Goal: Transaction & Acquisition: Purchase product/service

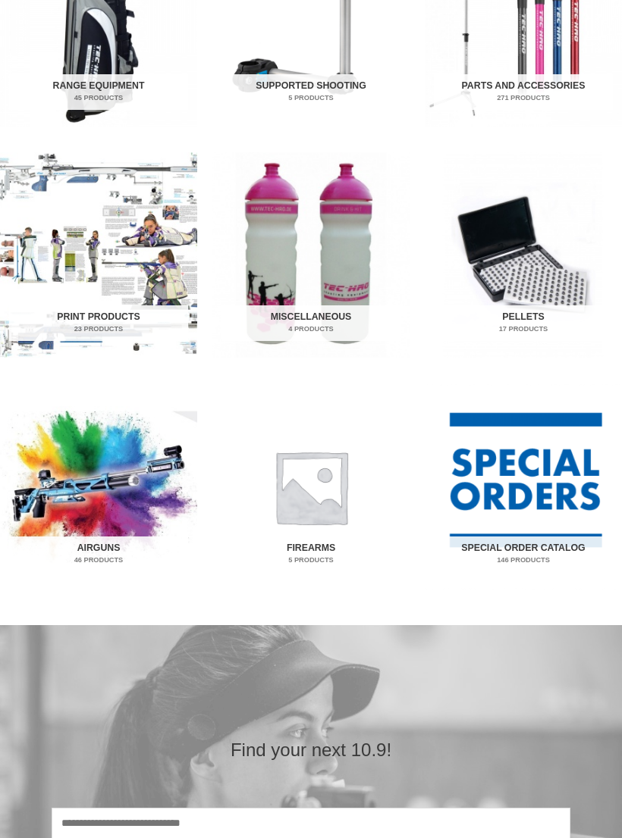
scroll to position [862, 0]
click at [134, 496] on img "Visit product category Airguns" at bounding box center [98, 486] width 197 height 205
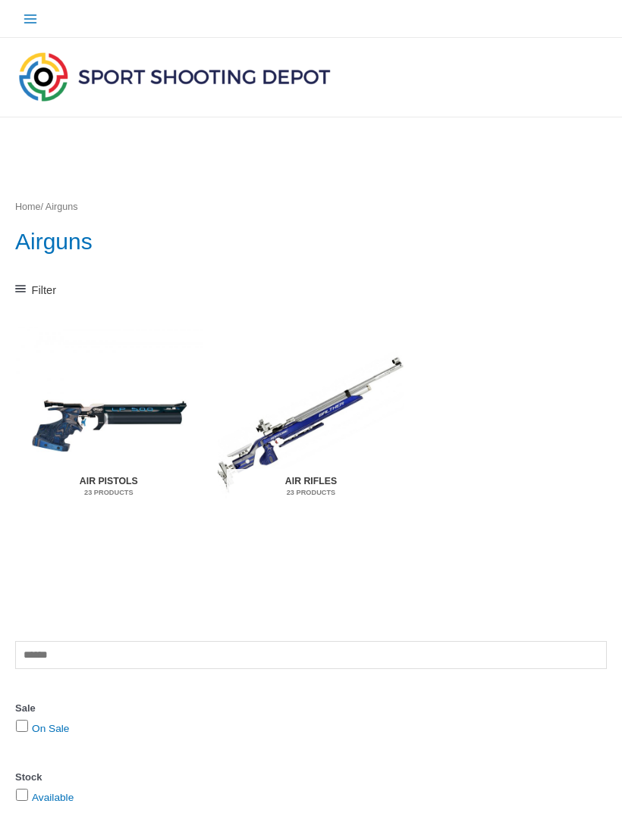
click at [315, 481] on h2 "Air Rifles 23 Products" at bounding box center [311, 487] width 168 height 36
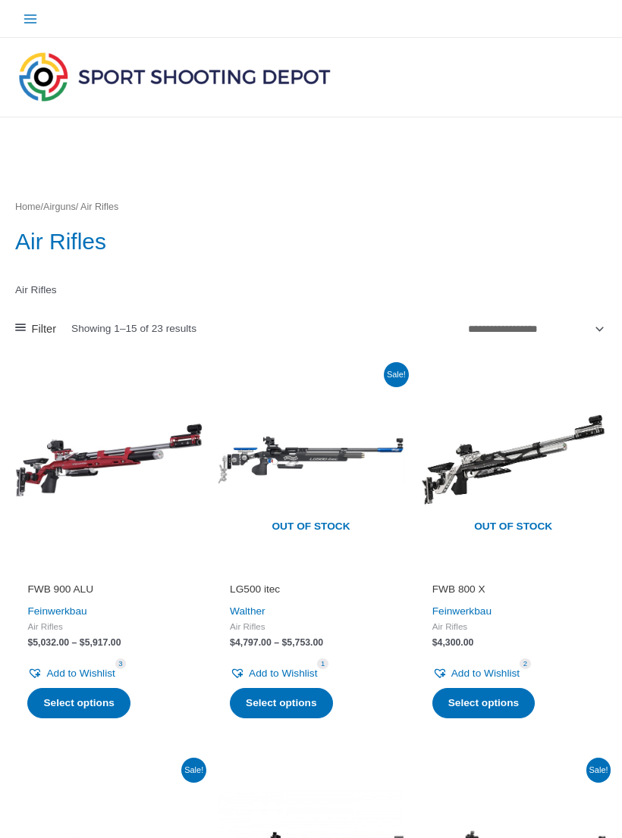
click at [30, 327] on link "Filter" at bounding box center [35, 329] width 41 height 20
click at [337, 247] on h1 "Air Rifles" at bounding box center [310, 242] width 591 height 32
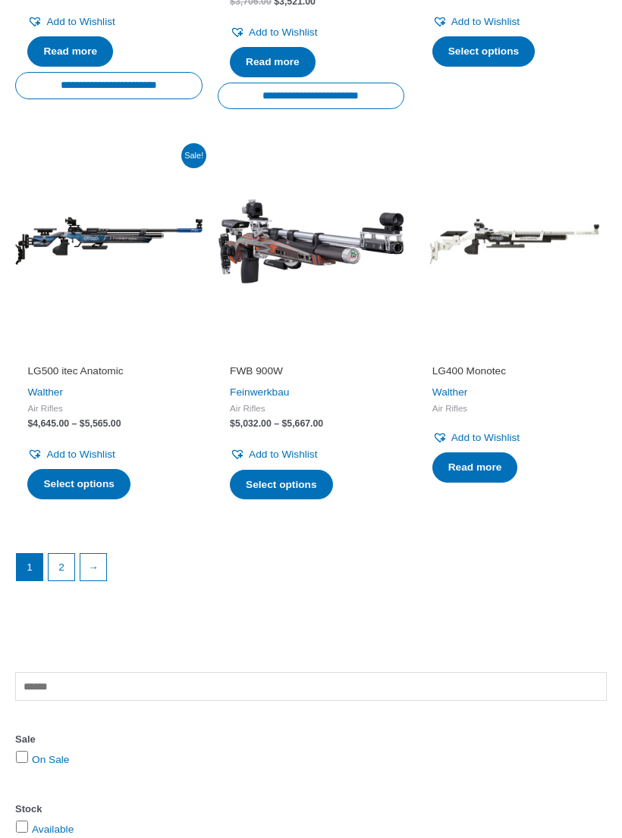
scroll to position [1871, 0]
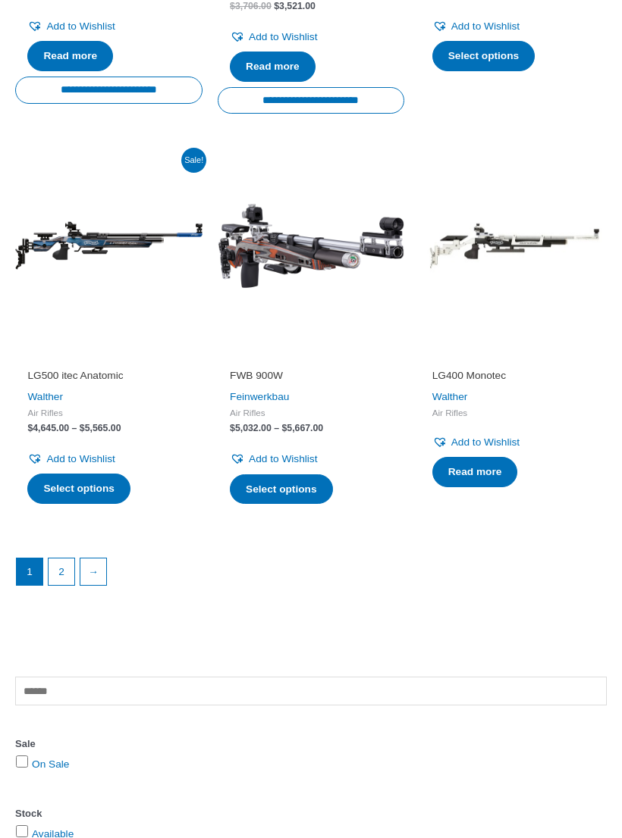
click at [56, 559] on link "2" at bounding box center [62, 572] width 26 height 26
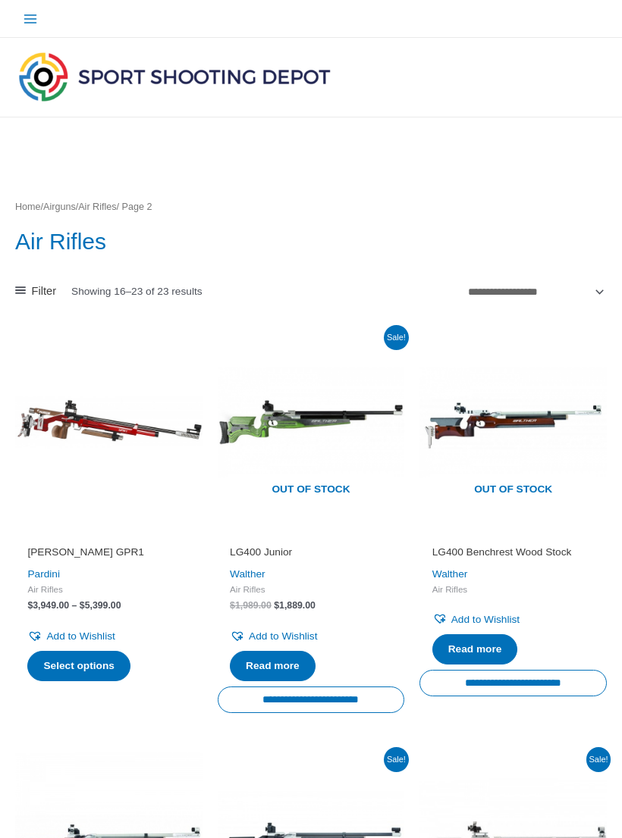
click at [27, 293] on link "Filter" at bounding box center [35, 291] width 41 height 20
click at [29, 202] on link "Home" at bounding box center [28, 207] width 26 height 11
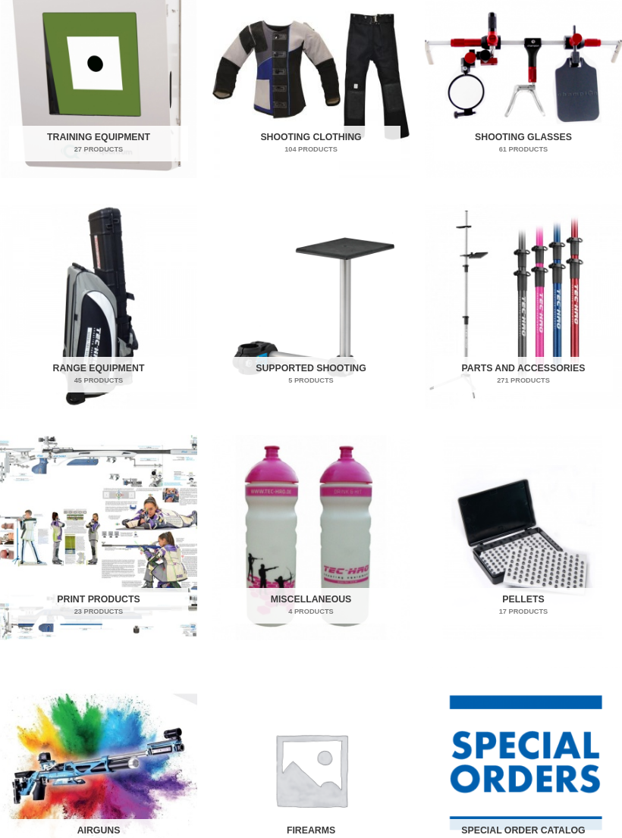
scroll to position [579, 0]
click at [532, 355] on img "Visit product category Parts and Accessories" at bounding box center [522, 306] width 197 height 205
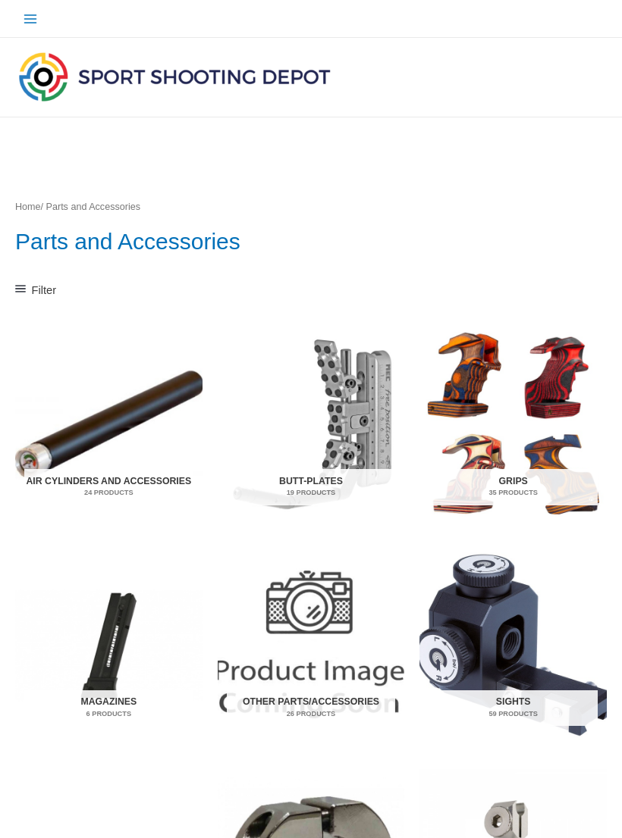
click at [30, 280] on link "Filter" at bounding box center [35, 290] width 41 height 20
click at [353, 230] on h1 "Parts and Accessories" at bounding box center [310, 242] width 591 height 32
click at [365, 415] on img "Visit product category Butt-Plates" at bounding box center [311, 425] width 187 height 196
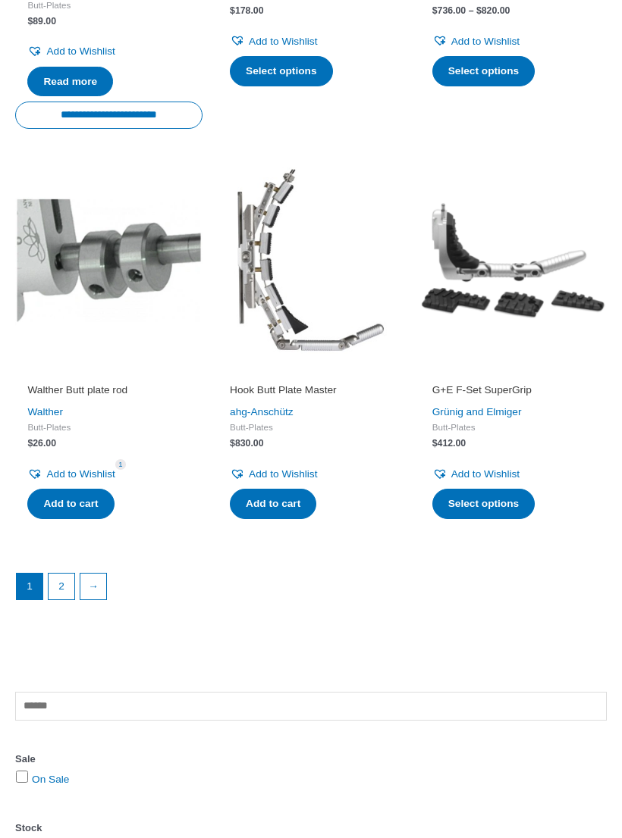
scroll to position [1894, 0]
click at [55, 574] on link "2" at bounding box center [62, 587] width 26 height 26
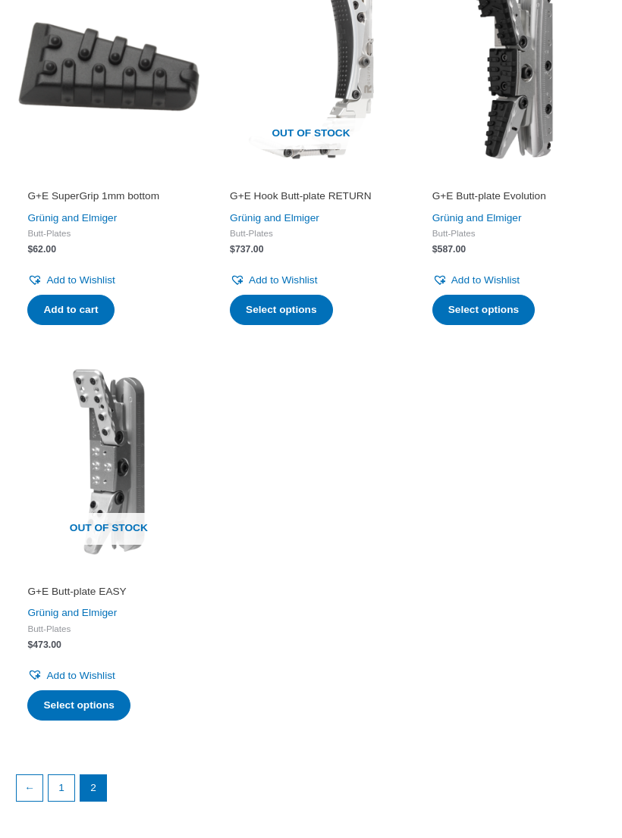
scroll to position [356, 0]
click at [64, 778] on link "1" at bounding box center [62, 788] width 26 height 26
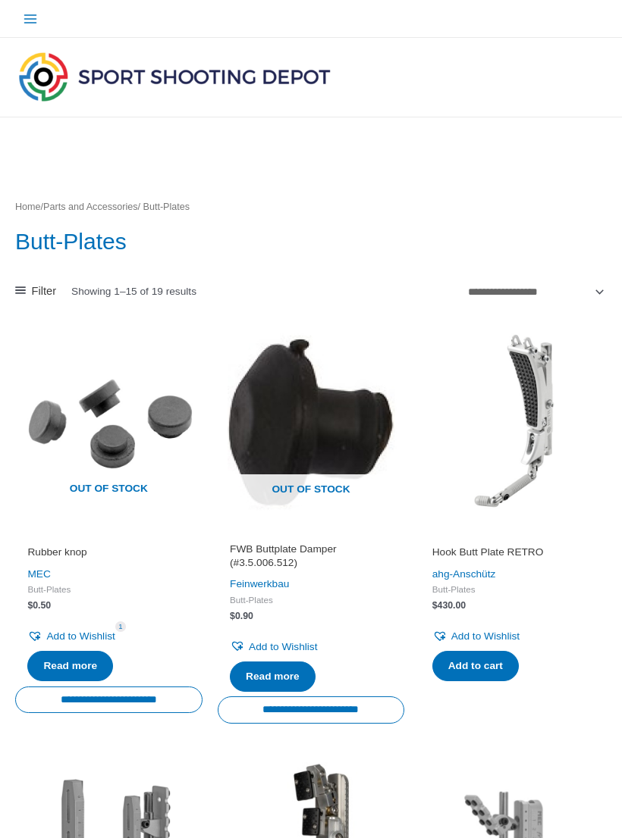
click at [31, 205] on link "Home" at bounding box center [28, 207] width 26 height 11
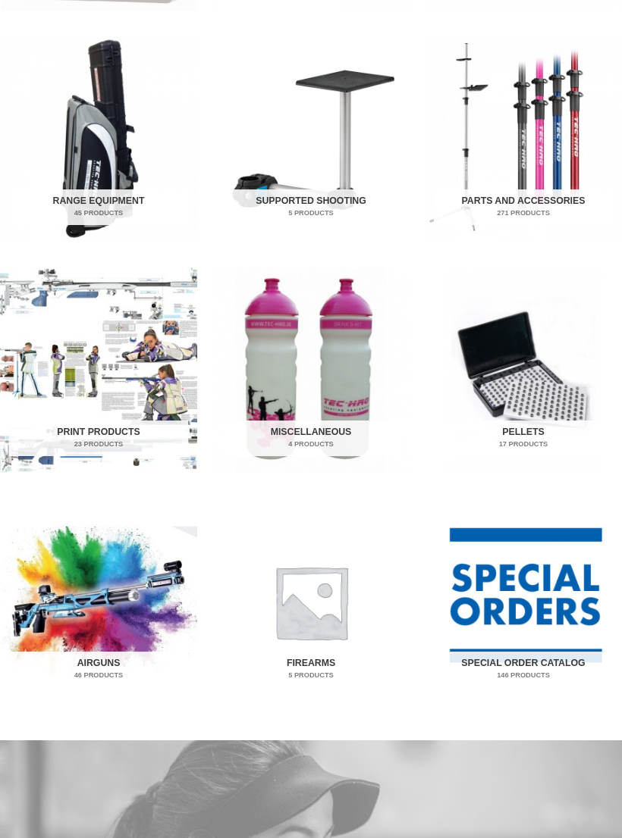
scroll to position [746, 0]
click at [545, 597] on img "Visit product category Special Order Catalog" at bounding box center [522, 602] width 197 height 205
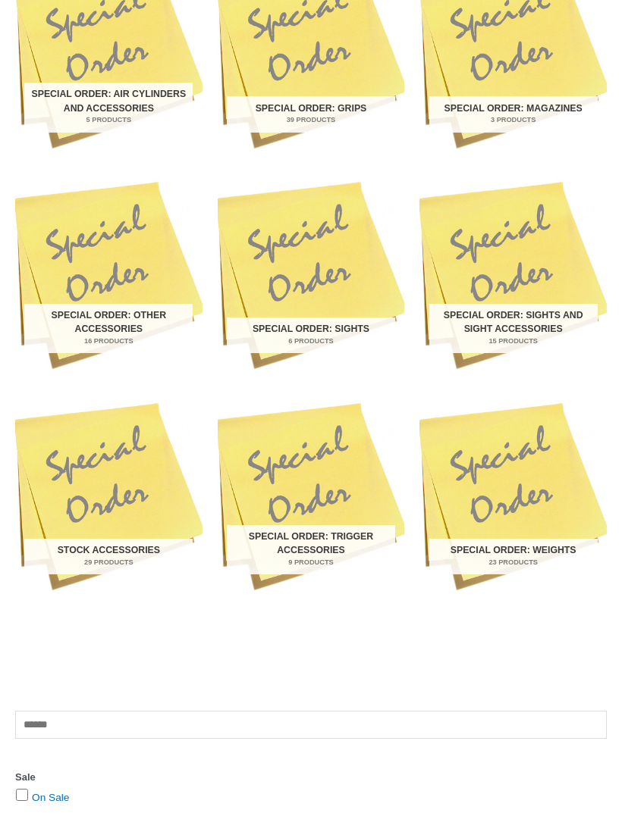
scroll to position [374, 0]
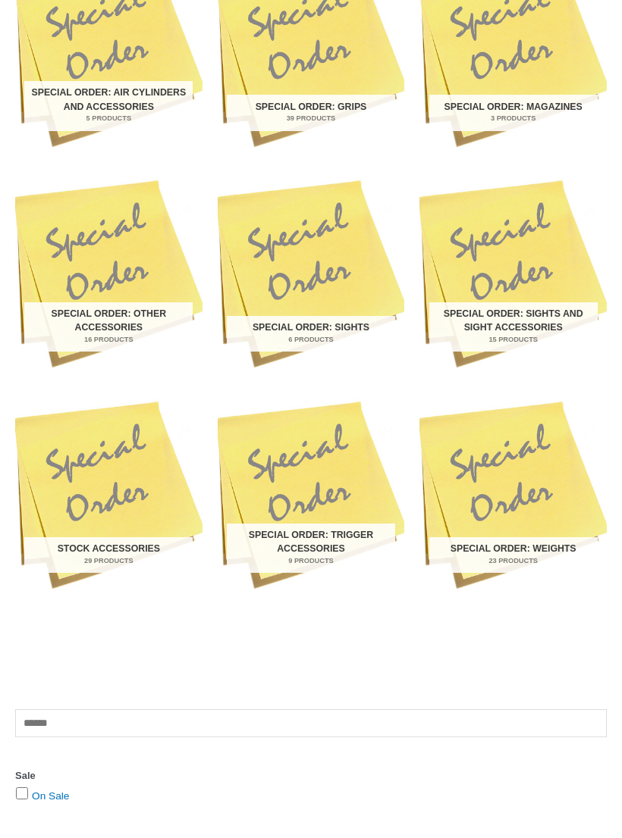
click at [139, 545] on h2 "Stock Accessories 29 Products" at bounding box center [108, 555] width 168 height 36
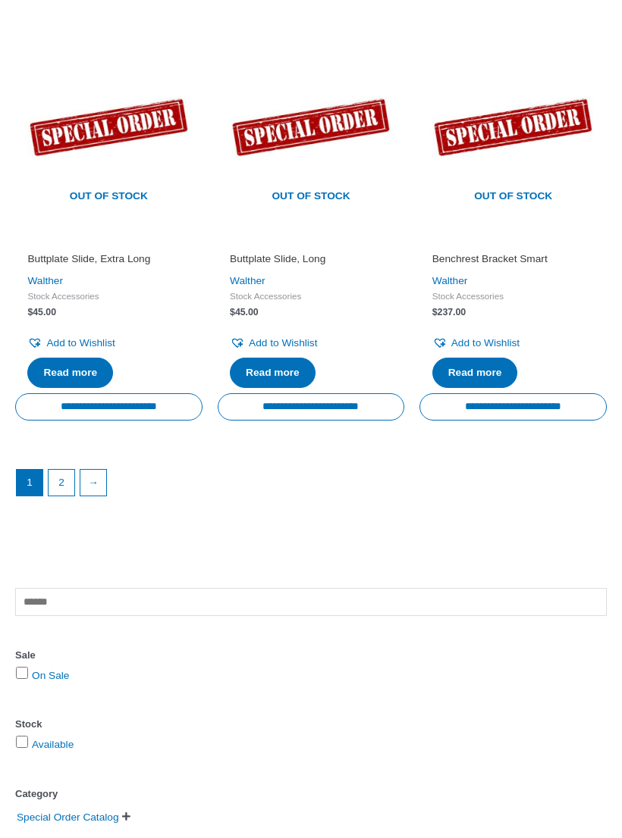
scroll to position [2019, 0]
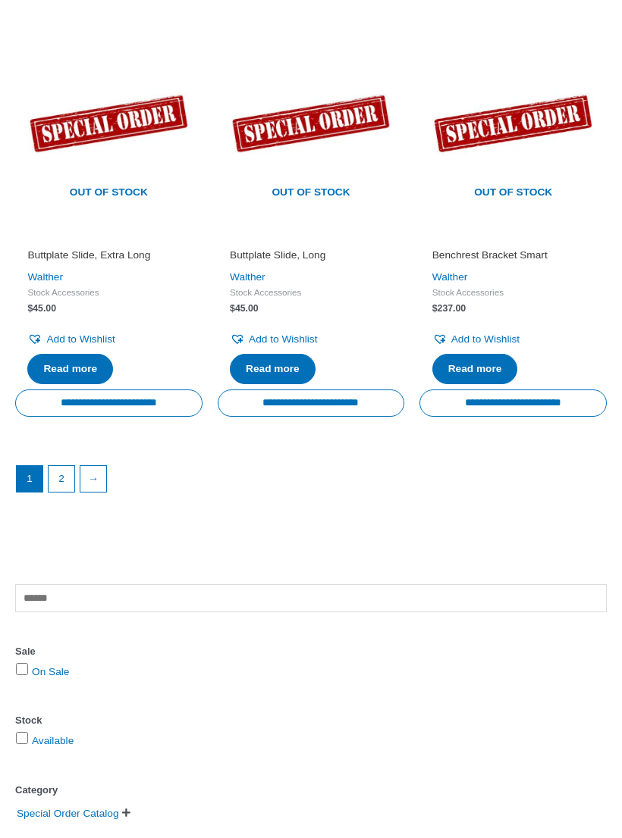
click at [50, 466] on link "2" at bounding box center [62, 479] width 26 height 26
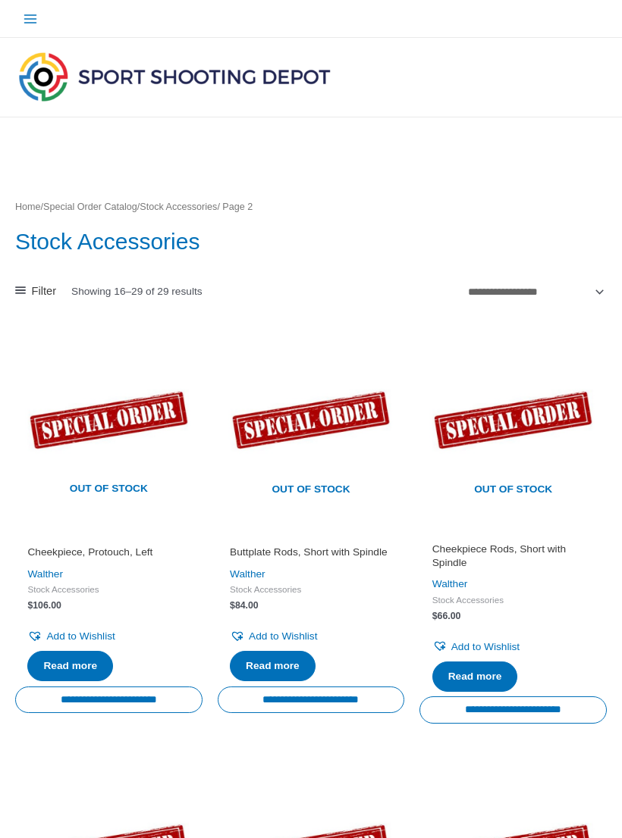
click at [21, 286] on icon at bounding box center [20, 290] width 11 height 11
click at [323, 282] on div "**********" at bounding box center [310, 291] width 591 height 23
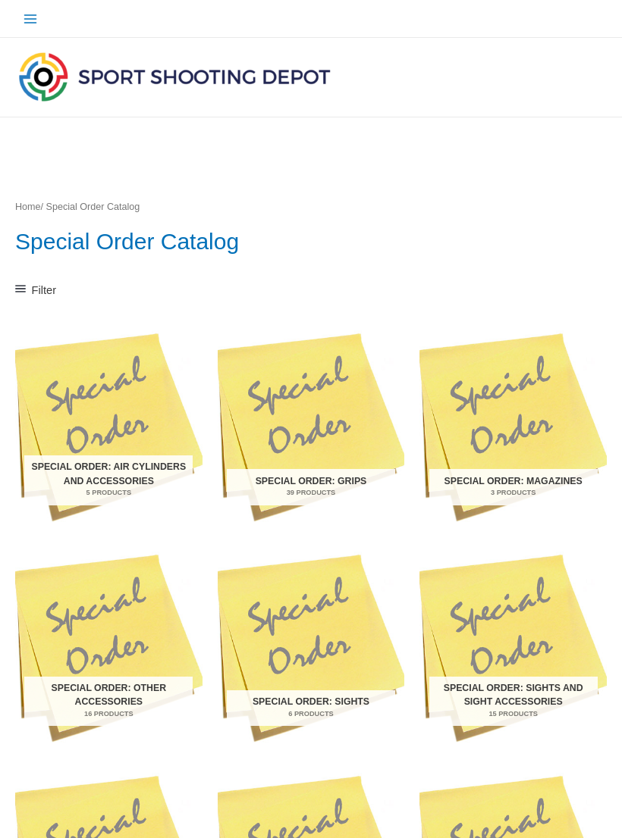
scroll to position [398, 0]
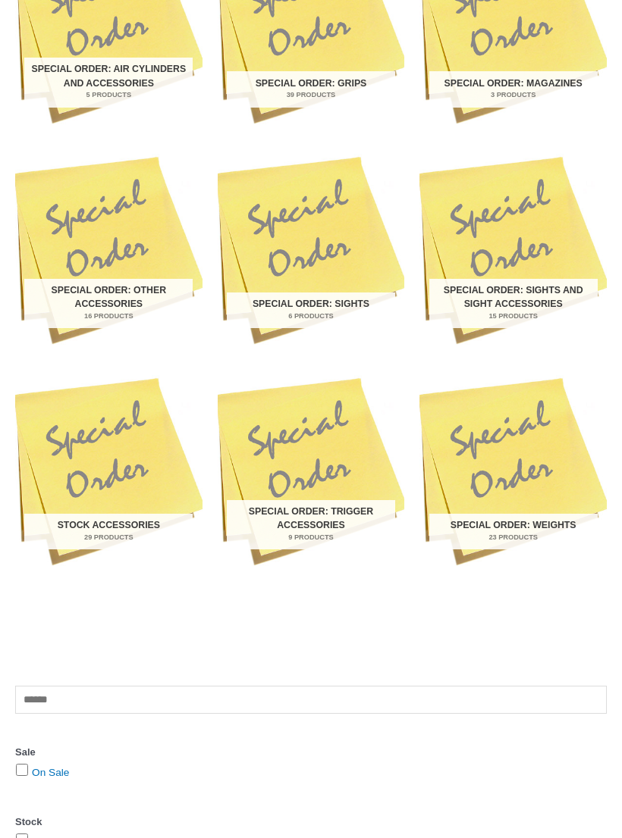
click at [100, 290] on h2 "Special Order: Other Accessories 16 Products" at bounding box center [108, 304] width 168 height 50
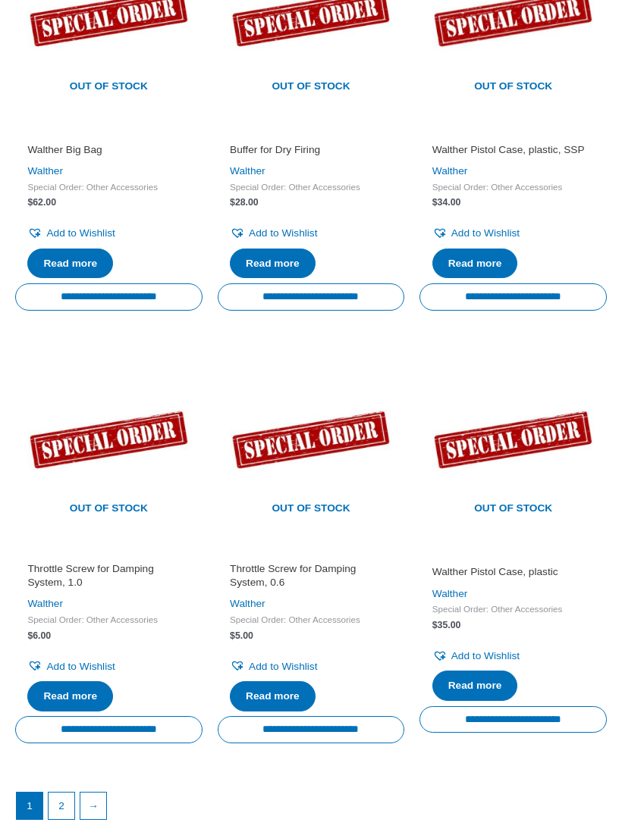
scroll to position [1676, 0]
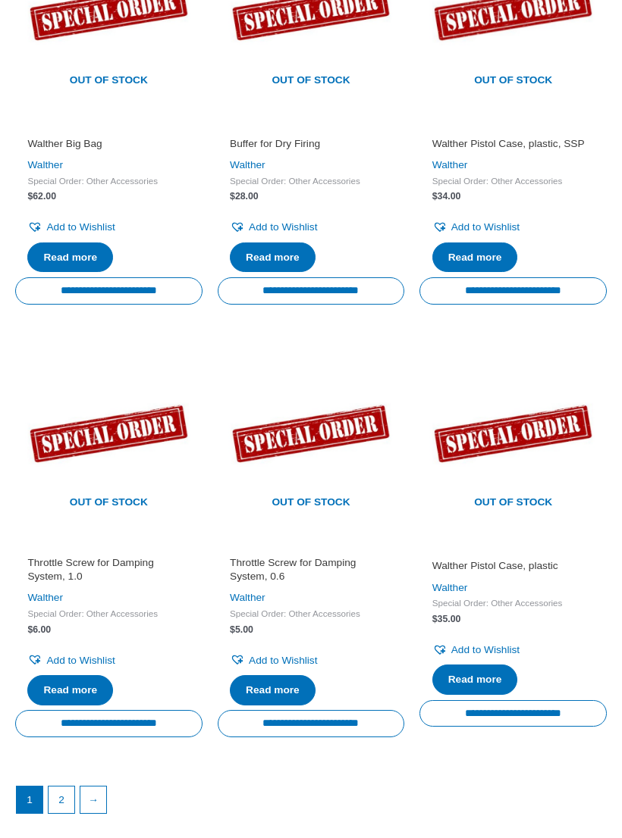
click at [67, 799] on link "2" at bounding box center [62, 801] width 26 height 26
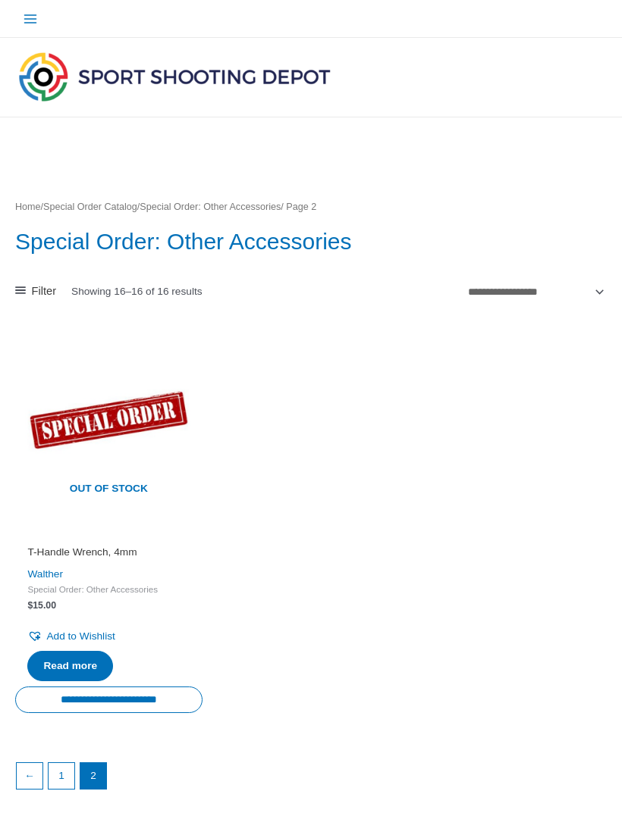
click at [27, 202] on link "Home" at bounding box center [28, 207] width 26 height 11
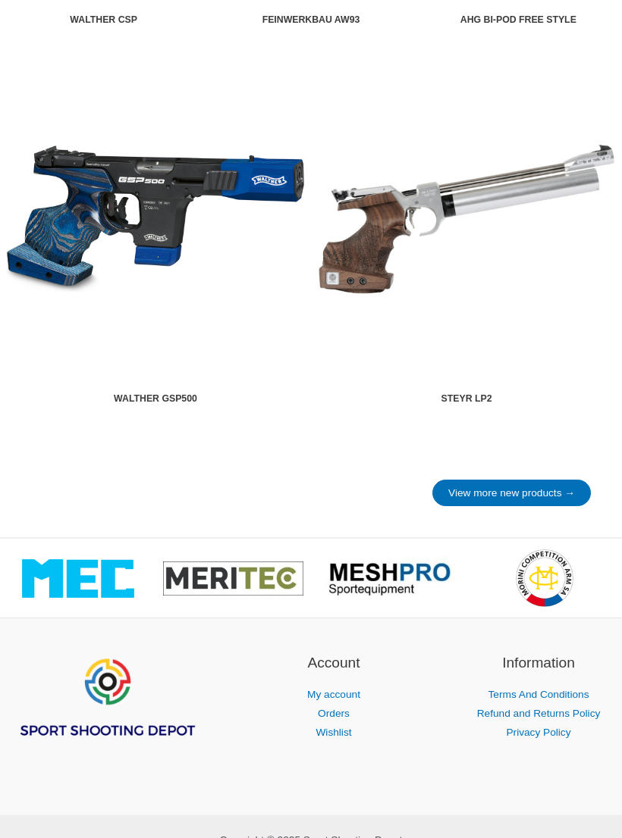
scroll to position [2355, 0]
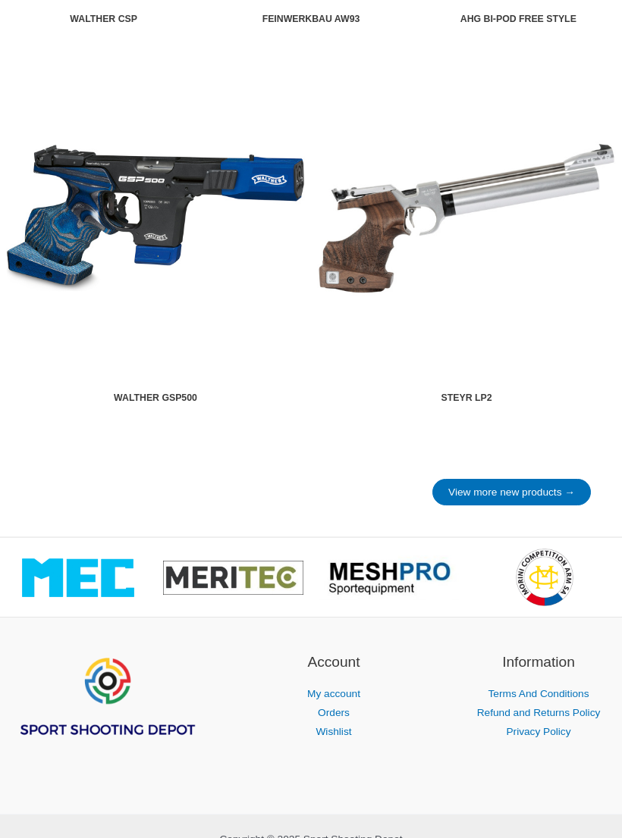
click at [559, 504] on link "View more new products →" at bounding box center [511, 493] width 158 height 27
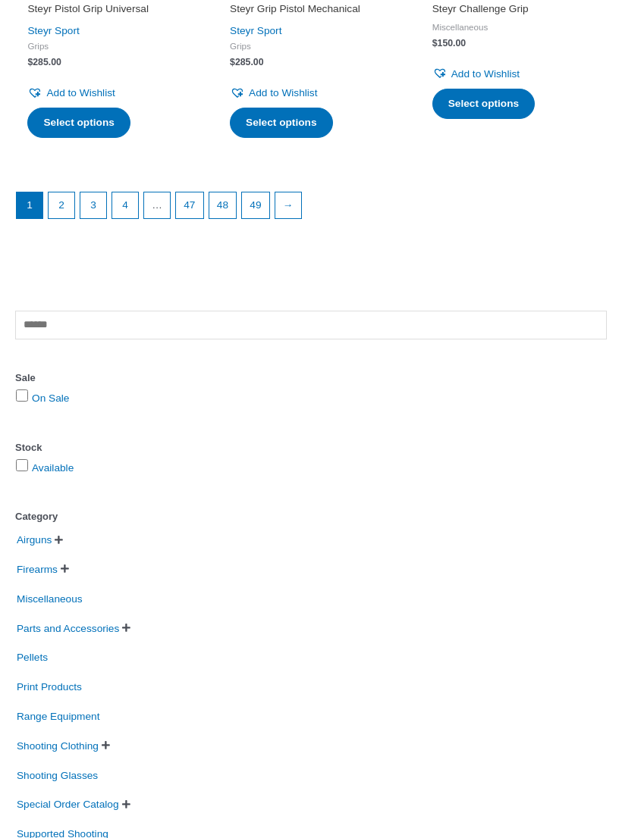
scroll to position [2087, 0]
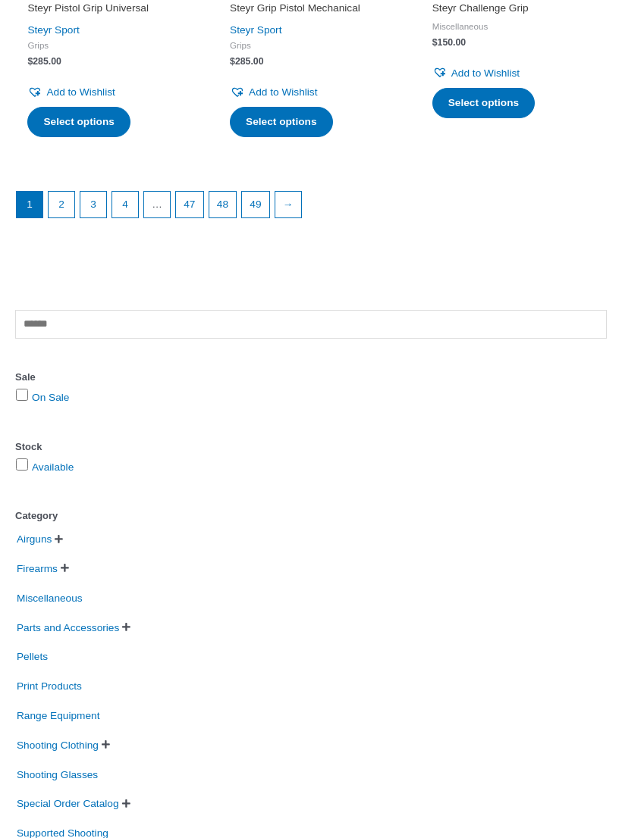
click at [121, 624] on span "Parts and Accessories" at bounding box center [67, 627] width 105 height 23
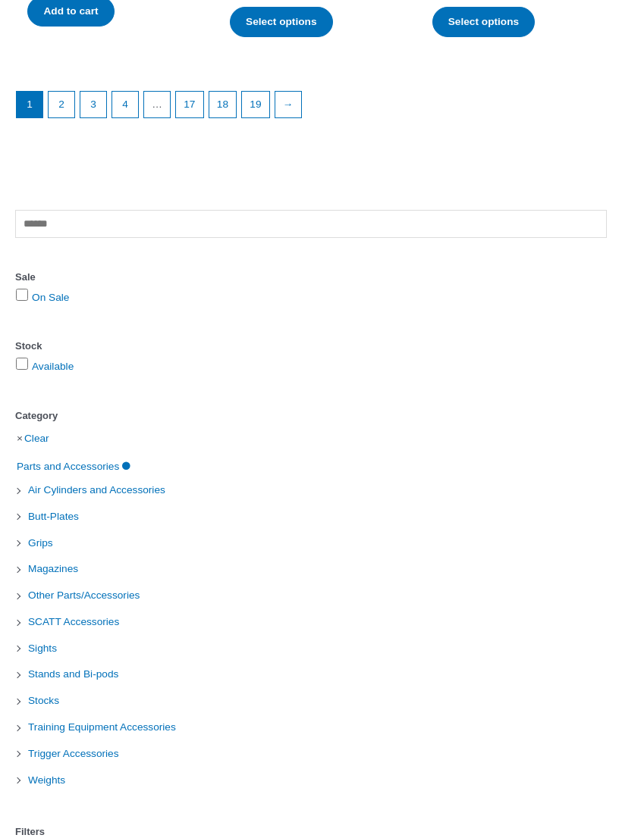
scroll to position [2202, 0]
click at [70, 511] on span "Butt-Plates" at bounding box center [54, 517] width 54 height 23
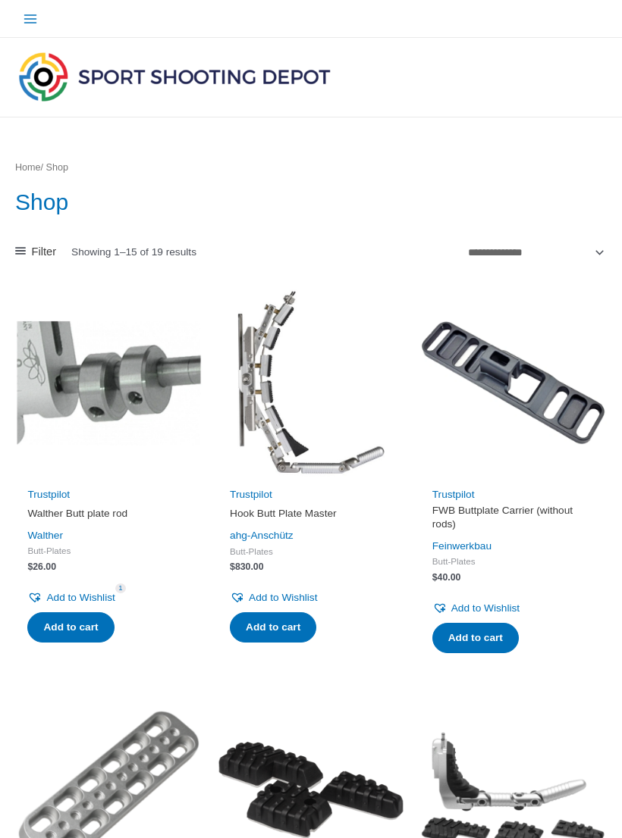
click at [31, 15] on icon "Main menu toggle" at bounding box center [29, 18] width 13 height 9
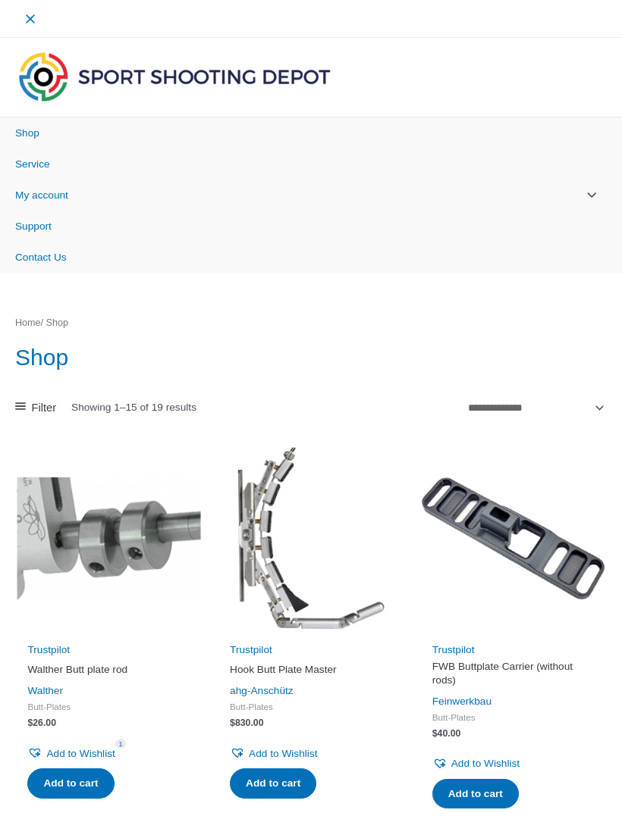
click at [86, 257] on link "Contact Us" at bounding box center [311, 257] width 622 height 31
click at [38, 138] on span "Shop" at bounding box center [27, 132] width 24 height 11
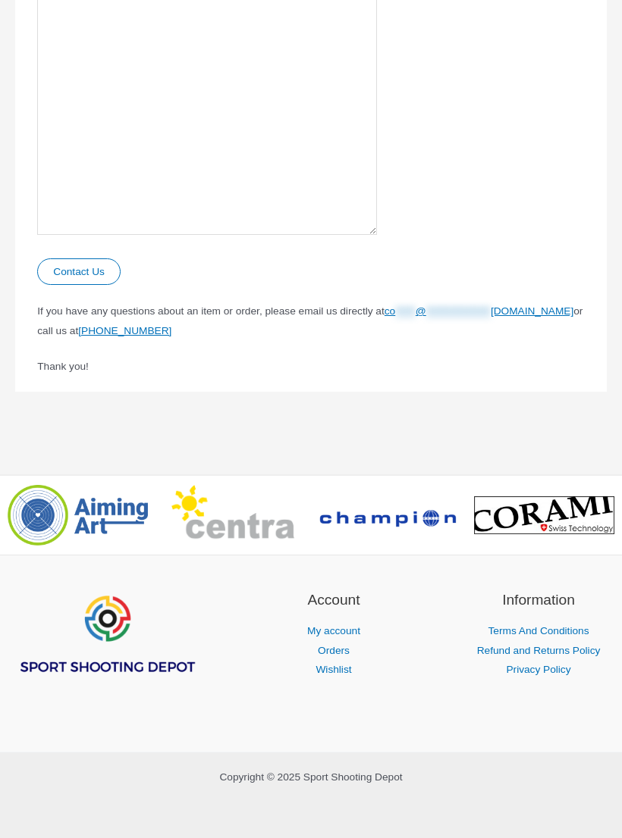
scroll to position [675, 0]
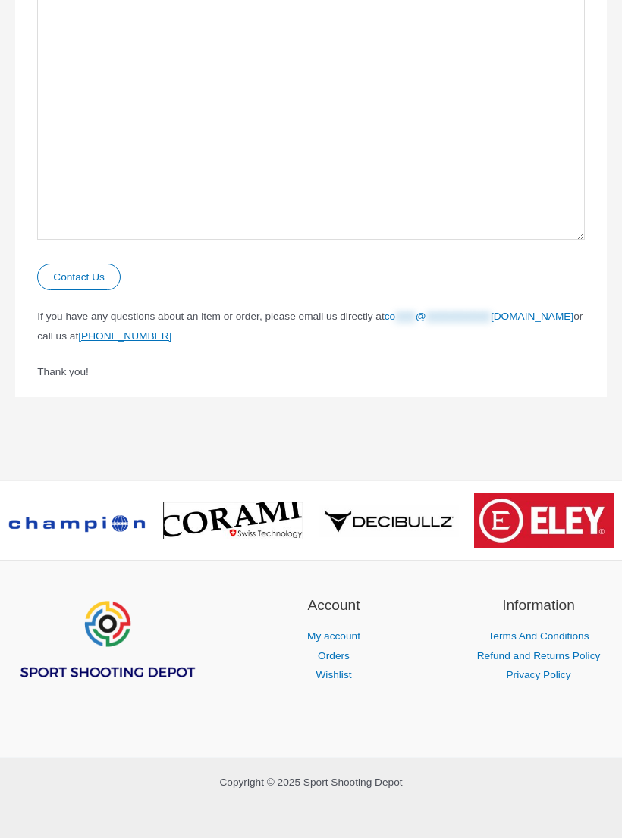
click at [384, 322] on span "**********" at bounding box center [478, 316] width 189 height 11
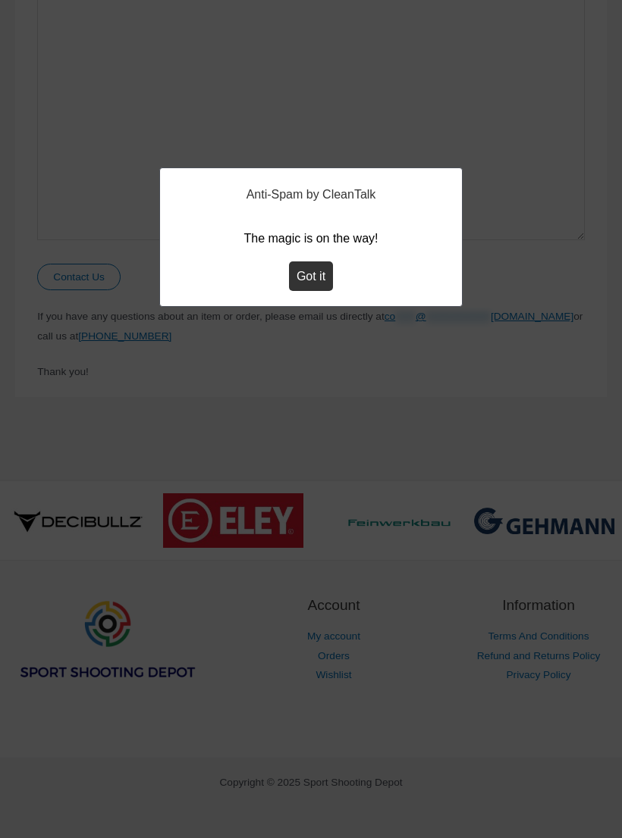
click at [306, 283] on button "Got it" at bounding box center [311, 277] width 44 height 30
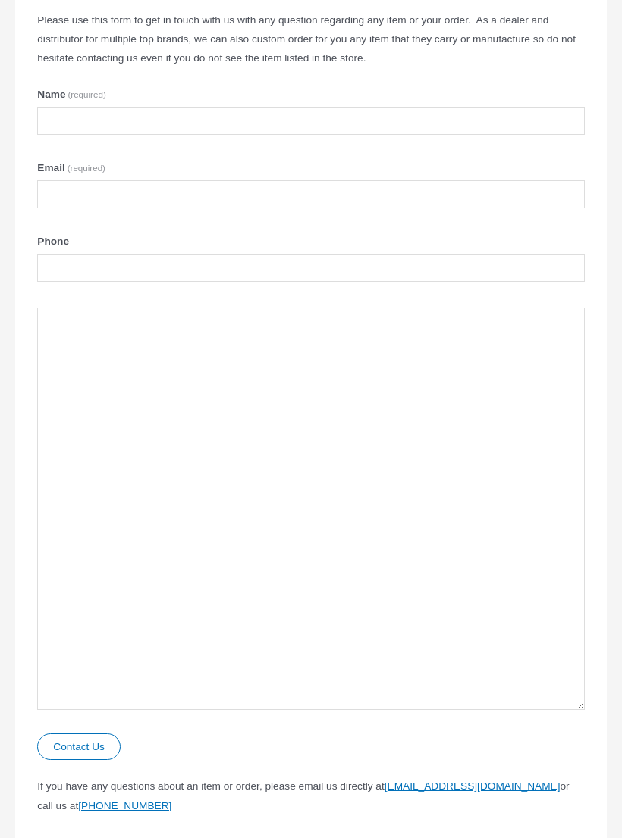
scroll to position [0, 0]
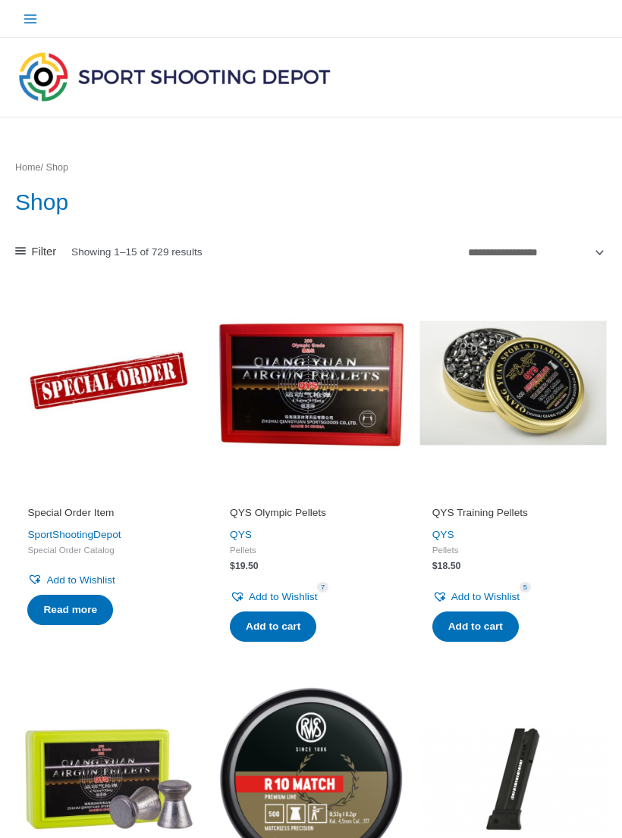
click at [29, 21] on icon "Main menu toggle" at bounding box center [30, 18] width 15 height 15
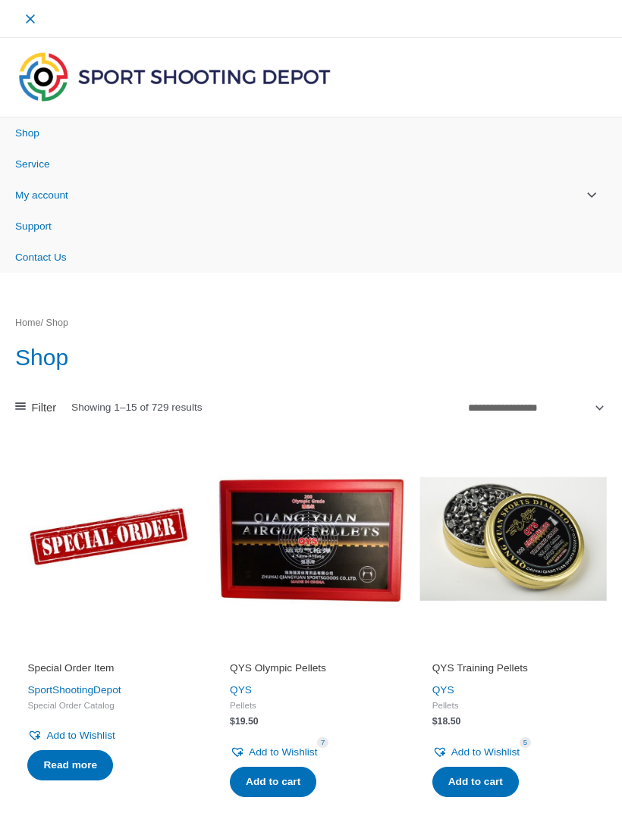
click at [55, 165] on link "Service" at bounding box center [311, 164] width 622 height 31
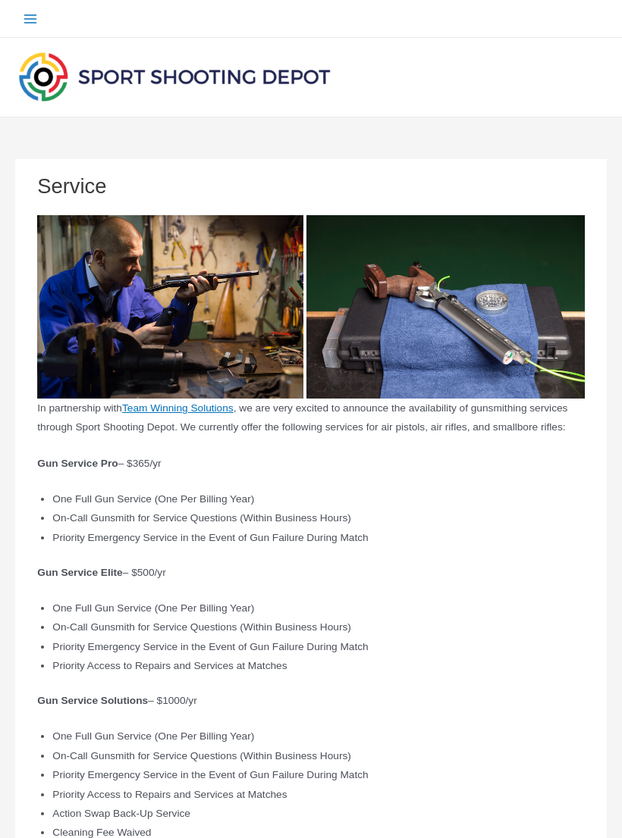
click at [26, 16] on icon "Main menu toggle" at bounding box center [30, 18] width 15 height 15
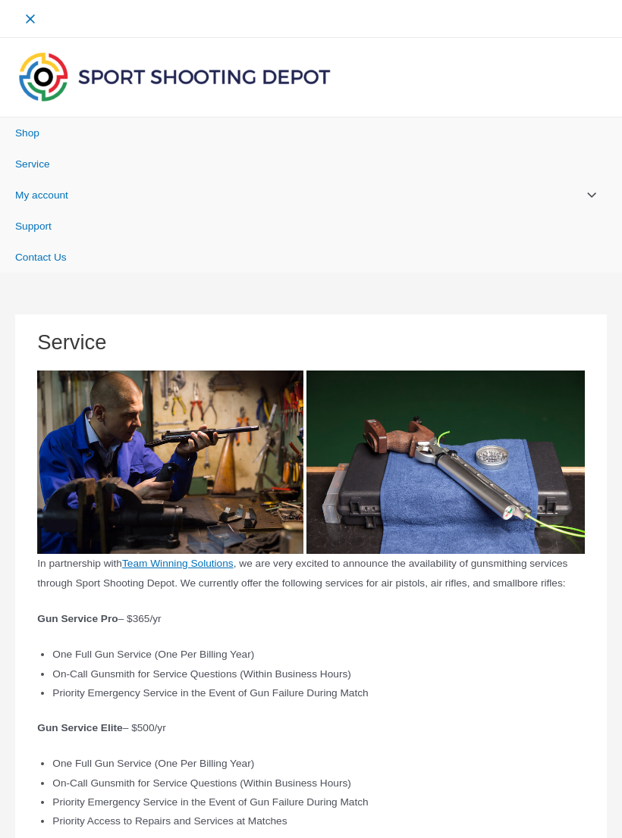
click at [24, 133] on span "Shop" at bounding box center [27, 132] width 24 height 11
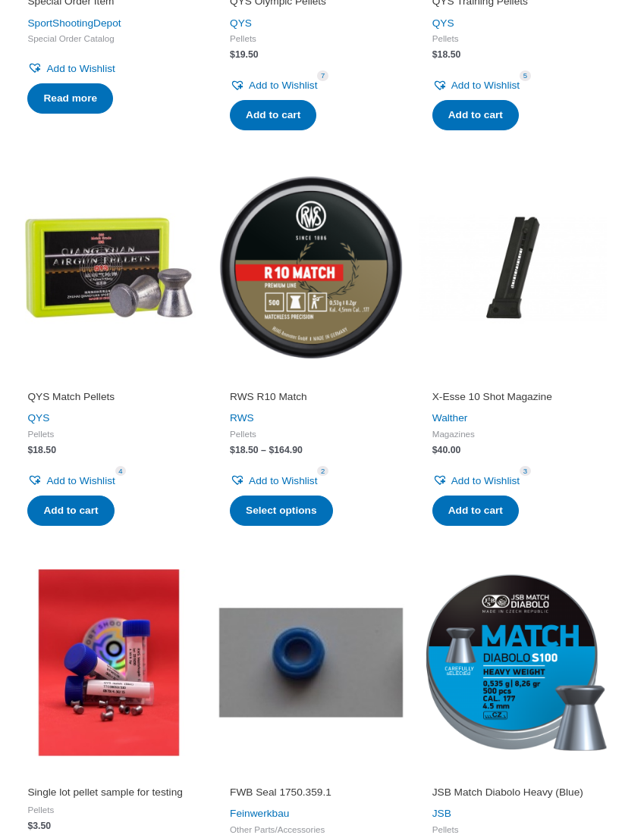
scroll to position [513, 0]
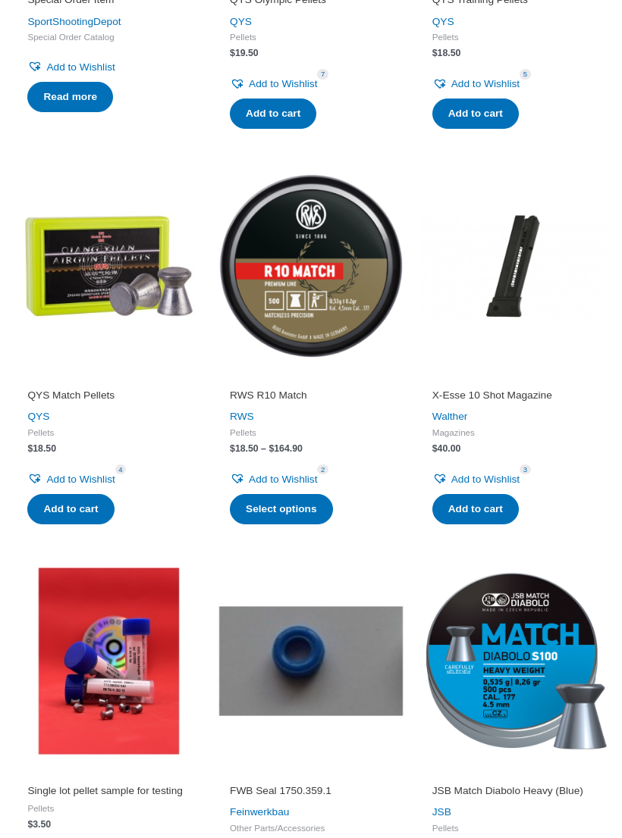
click at [329, 327] on img at bounding box center [311, 265] width 187 height 187
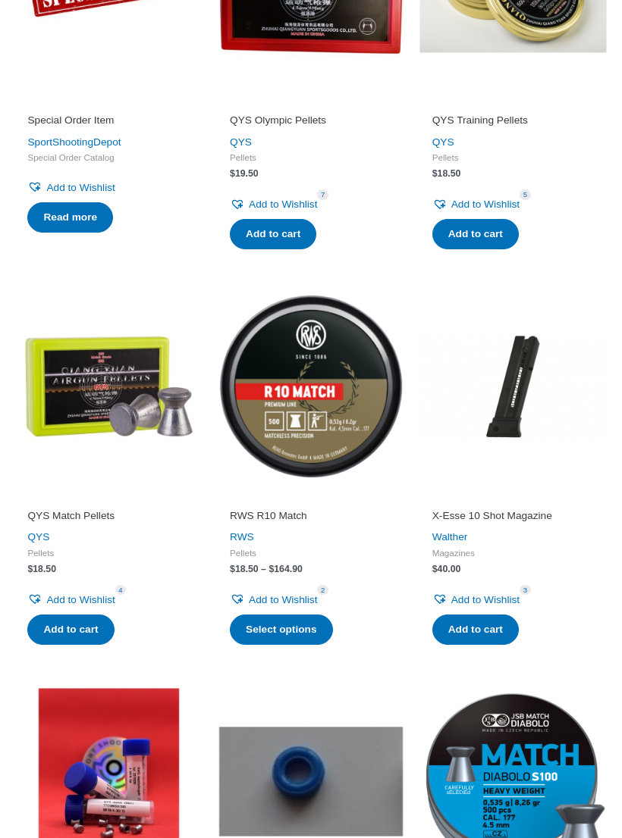
scroll to position [0, 0]
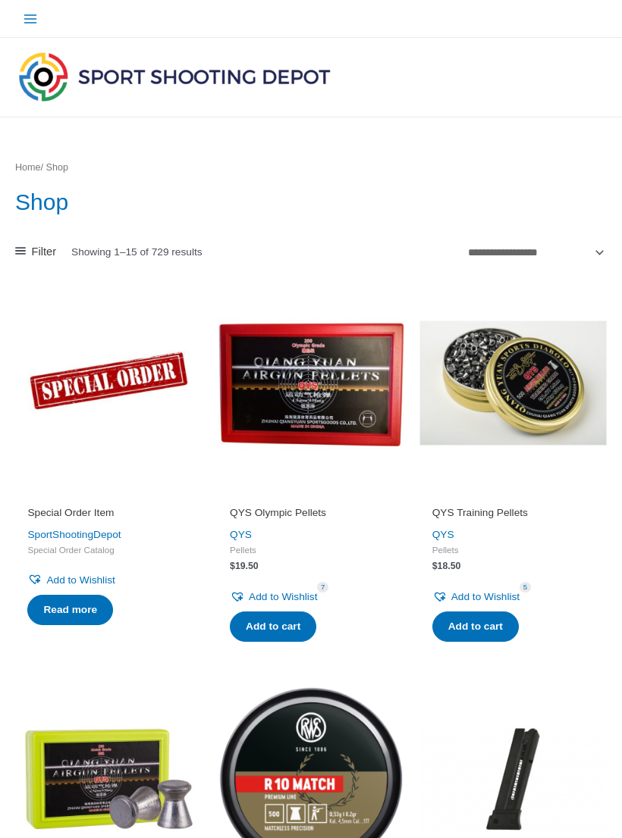
click at [23, 252] on icon at bounding box center [20, 251] width 11 height 11
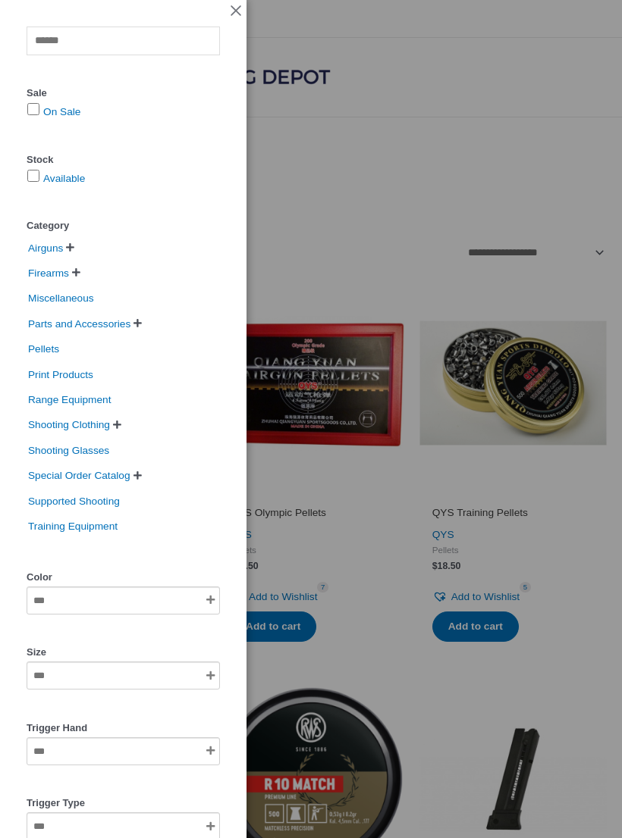
click at [121, 327] on span "Parts and Accessories" at bounding box center [79, 324] width 105 height 22
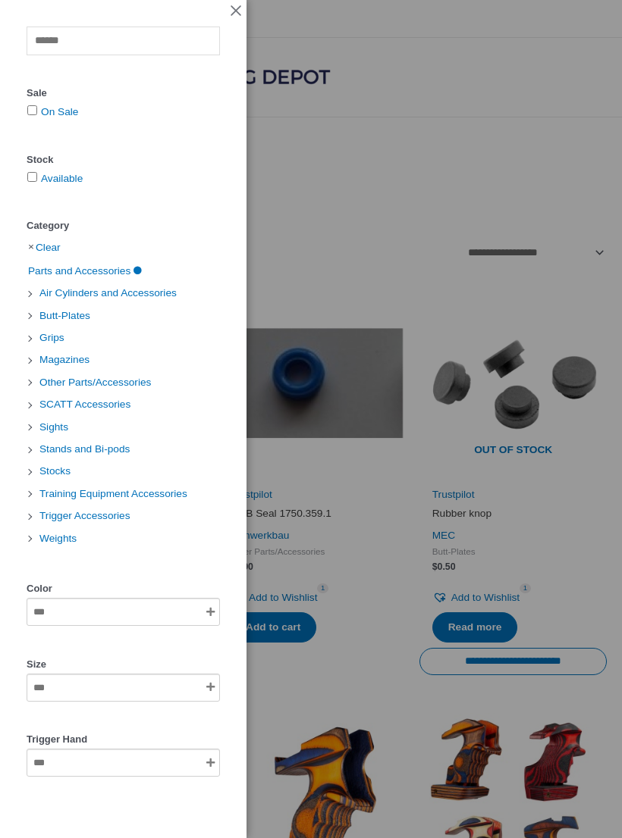
click at [141, 328] on li "Grips" at bounding box center [123, 338] width 193 height 22
click at [85, 271] on span "Parts and Accessories" at bounding box center [79, 271] width 105 height 22
click at [38, 239] on li "Clear" at bounding box center [123, 247] width 193 height 23
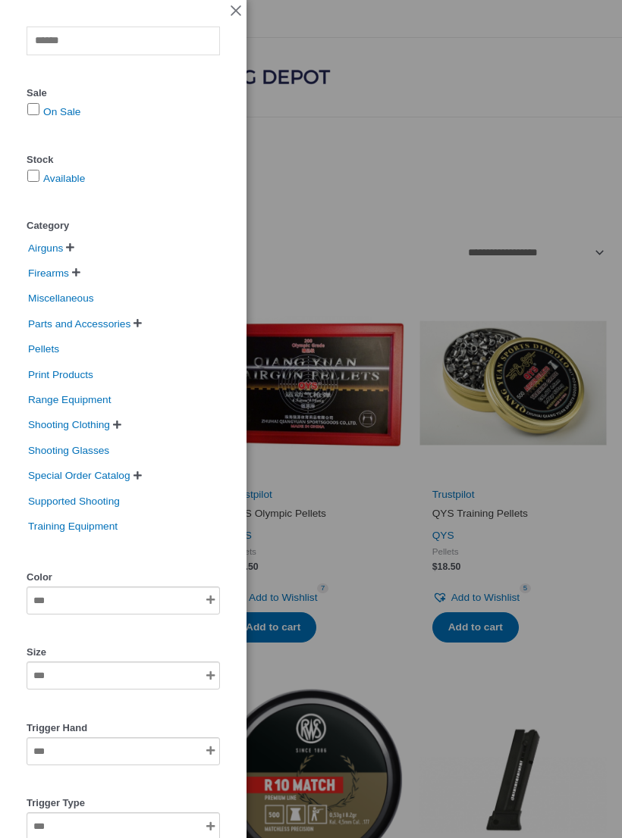
click at [51, 241] on span "Airguns" at bounding box center [46, 248] width 38 height 22
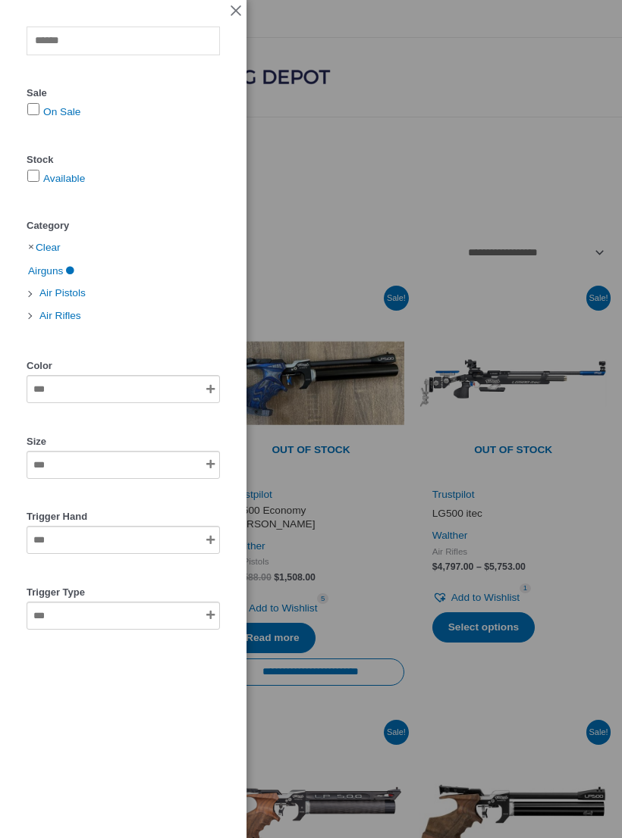
click at [49, 249] on link "Clear" at bounding box center [48, 246] width 25 height 11
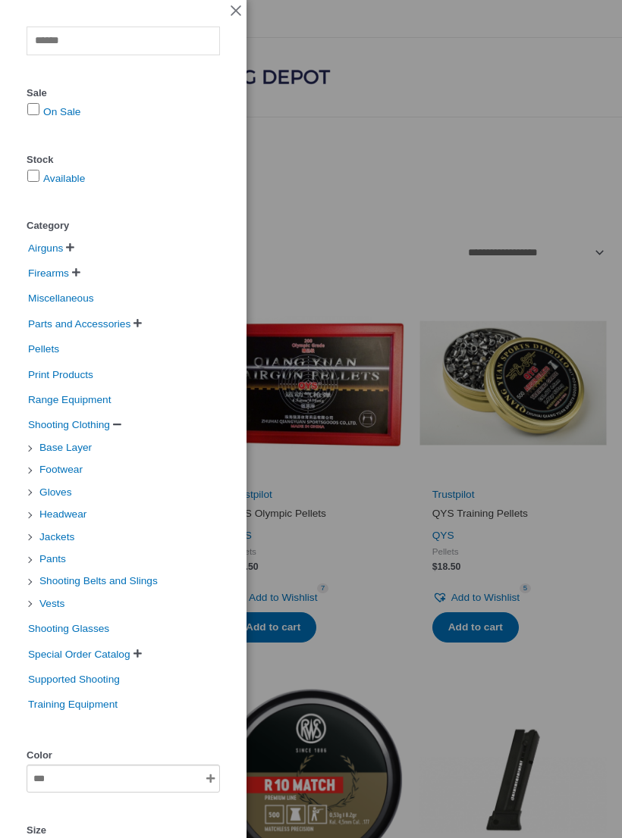
click at [60, 531] on span "Jackets" at bounding box center [57, 537] width 38 height 22
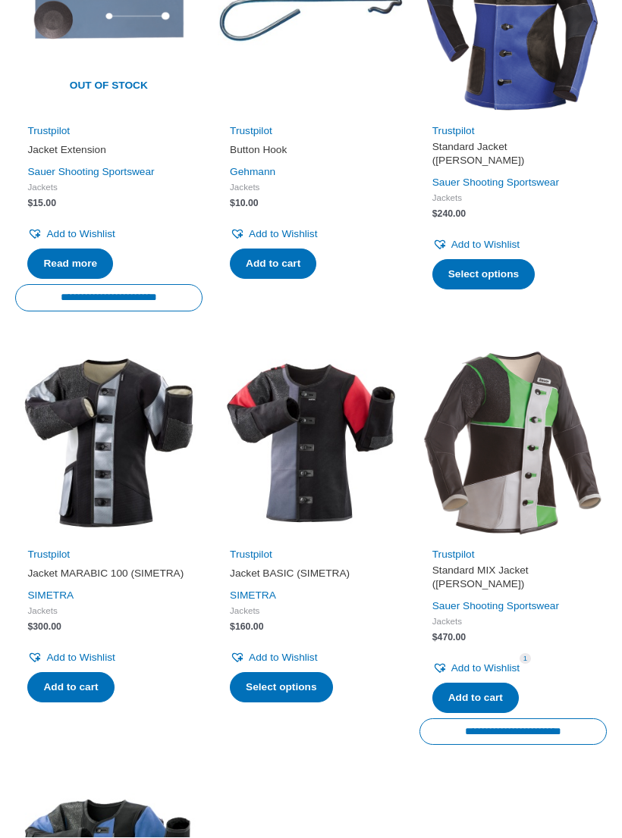
scroll to position [771, 0]
click at [116, 468] on img at bounding box center [108, 442] width 187 height 187
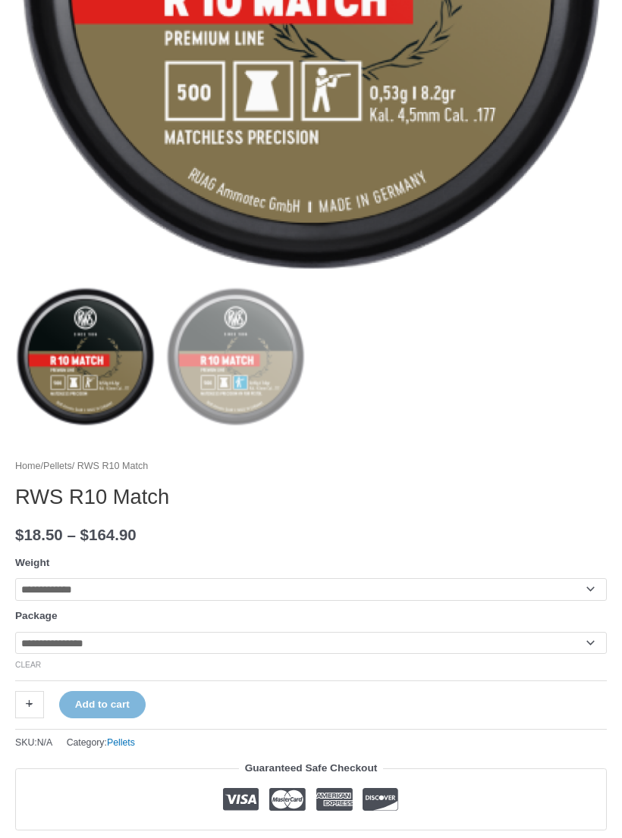
scroll to position [513, 0]
click at [416, 586] on select "**********" at bounding box center [310, 589] width 591 height 23
click at [411, 655] on select "**********" at bounding box center [310, 643] width 591 height 23
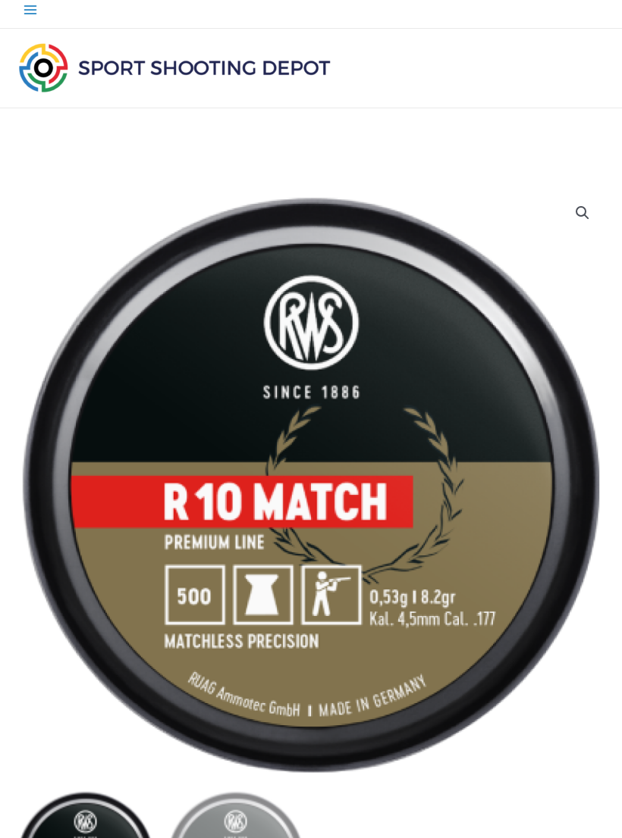
scroll to position [0, 0]
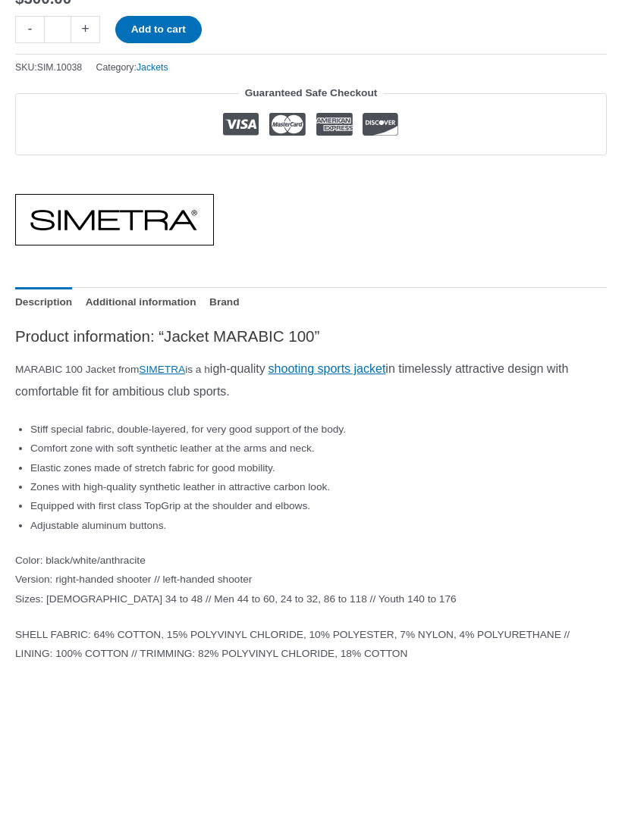
scroll to position [1201, 0]
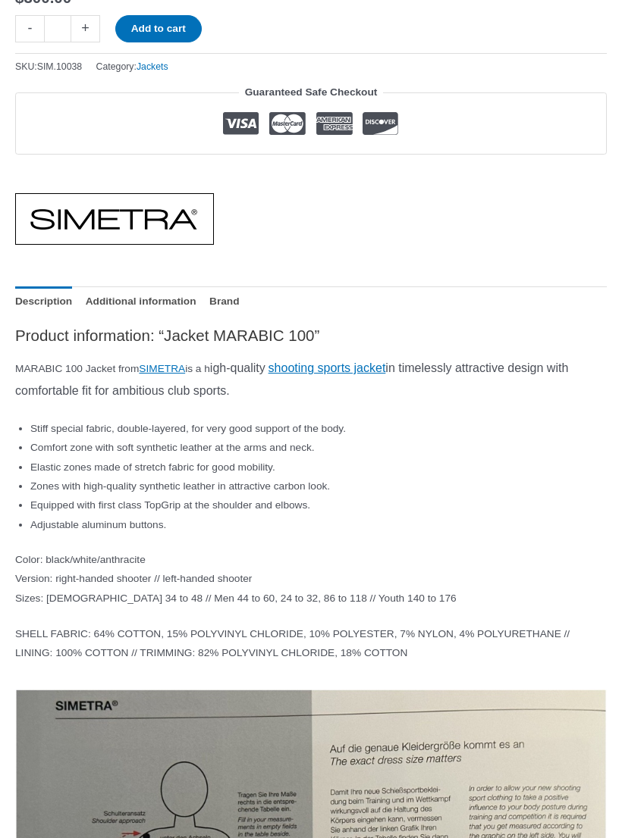
click at [177, 363] on link "SIMETRA" at bounding box center [162, 368] width 46 height 11
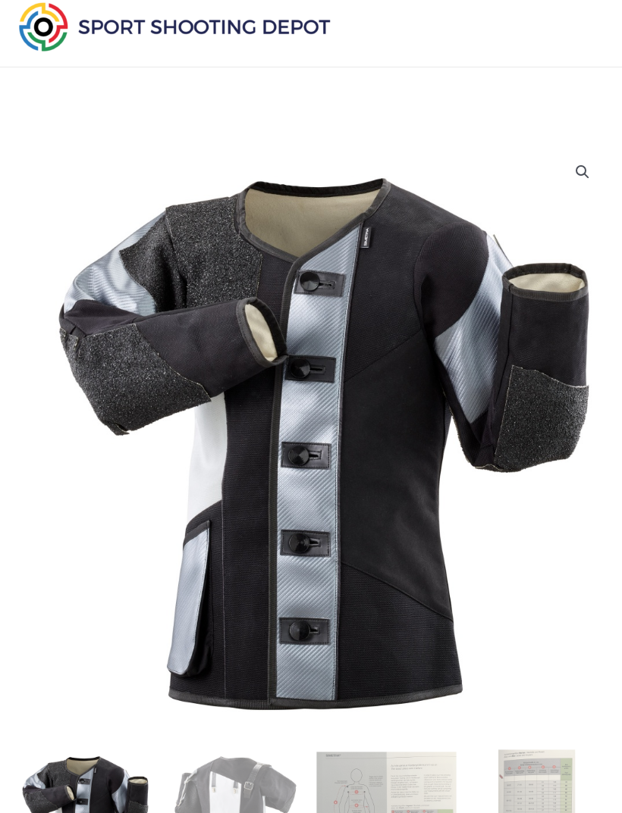
scroll to position [0, 0]
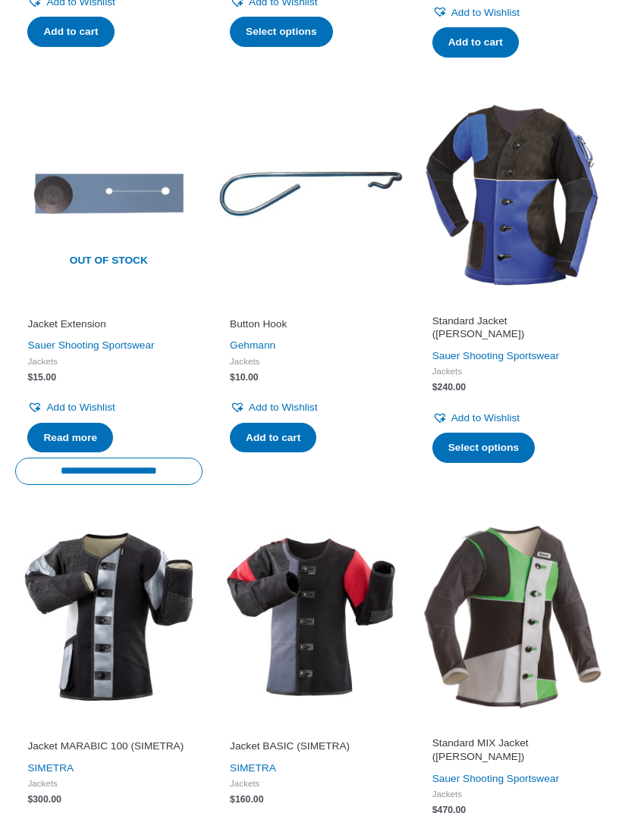
scroll to position [594, 0]
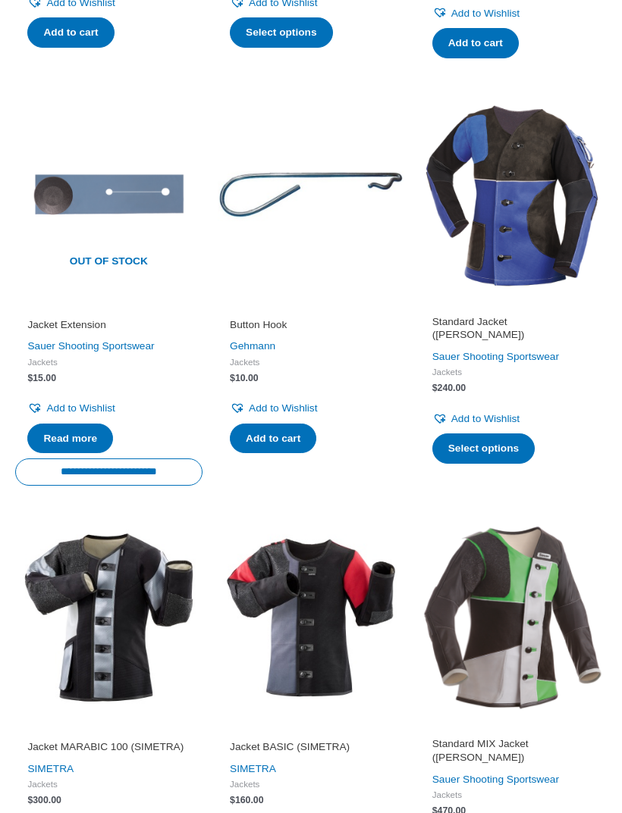
click at [519, 240] on img at bounding box center [512, 195] width 187 height 187
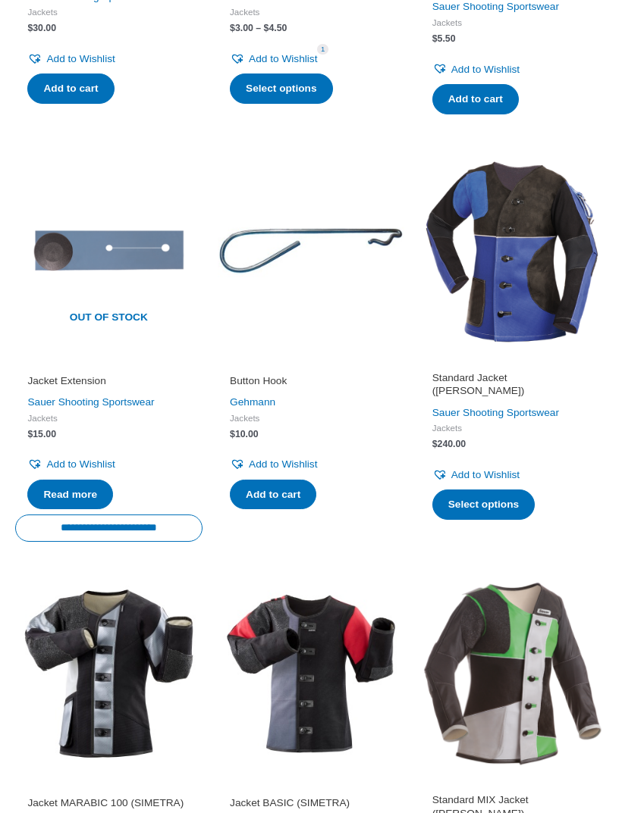
scroll to position [0, 0]
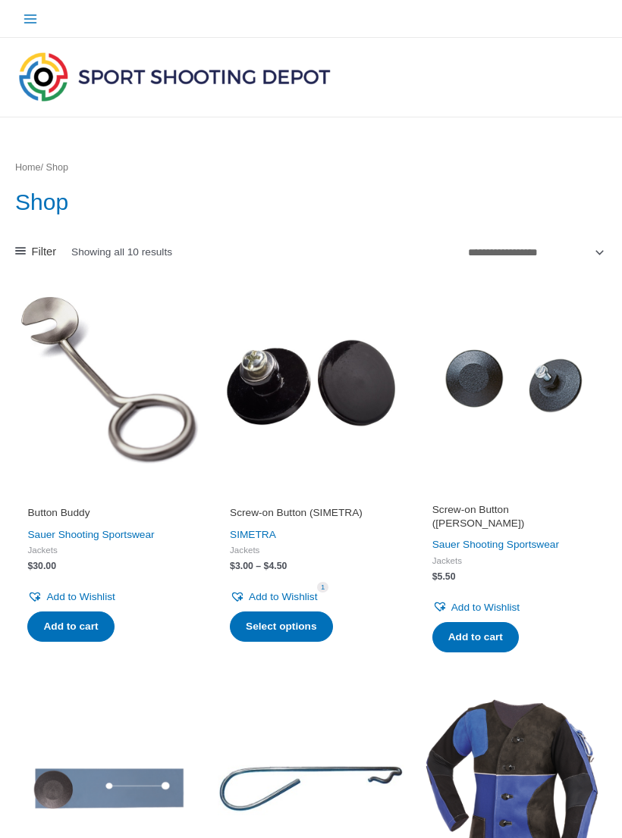
click at [27, 18] on icon "Main menu toggle" at bounding box center [29, 18] width 13 height 9
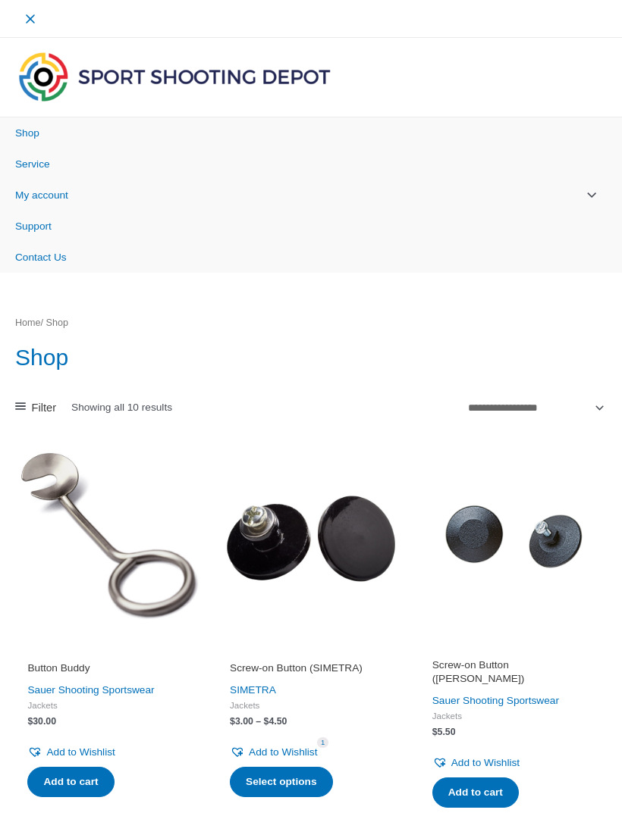
click at [48, 125] on link "Shop" at bounding box center [311, 132] width 622 height 31
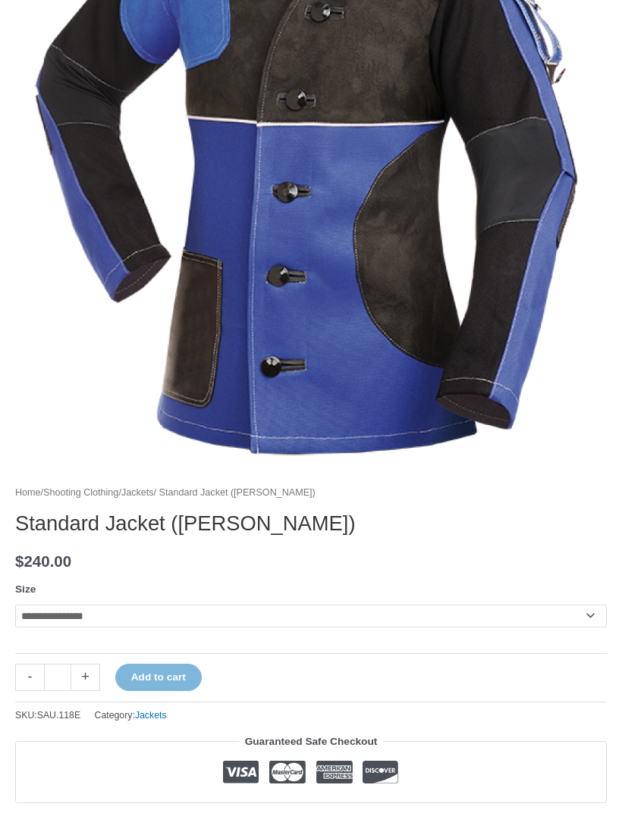
click at [441, 622] on select "**********" at bounding box center [310, 617] width 591 height 23
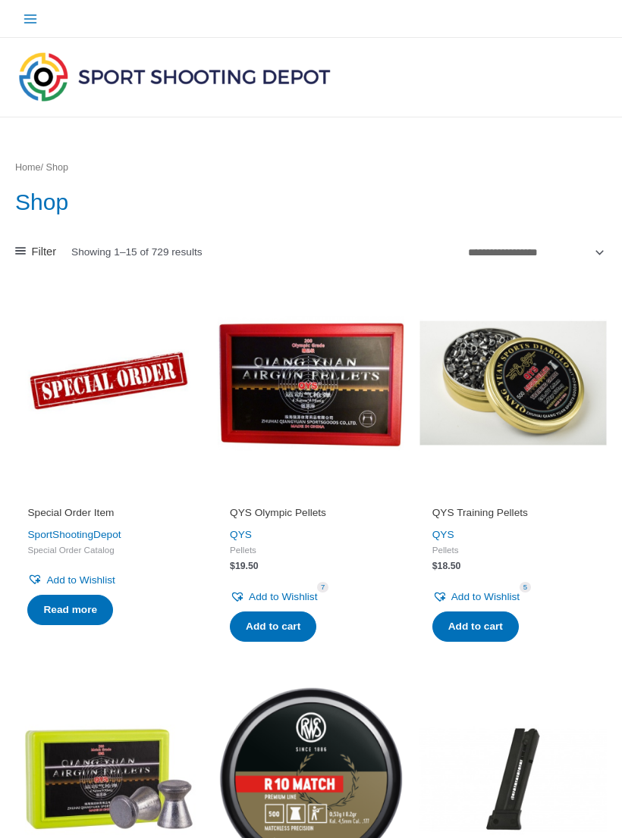
click at [39, 245] on span "Filter" at bounding box center [44, 252] width 25 height 20
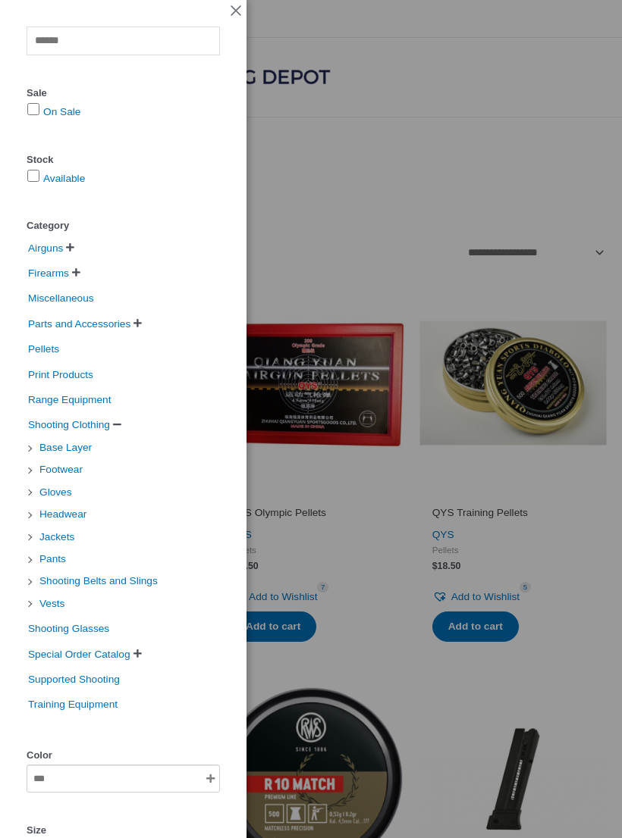
click at [58, 552] on span "Pants" at bounding box center [53, 559] width 30 height 22
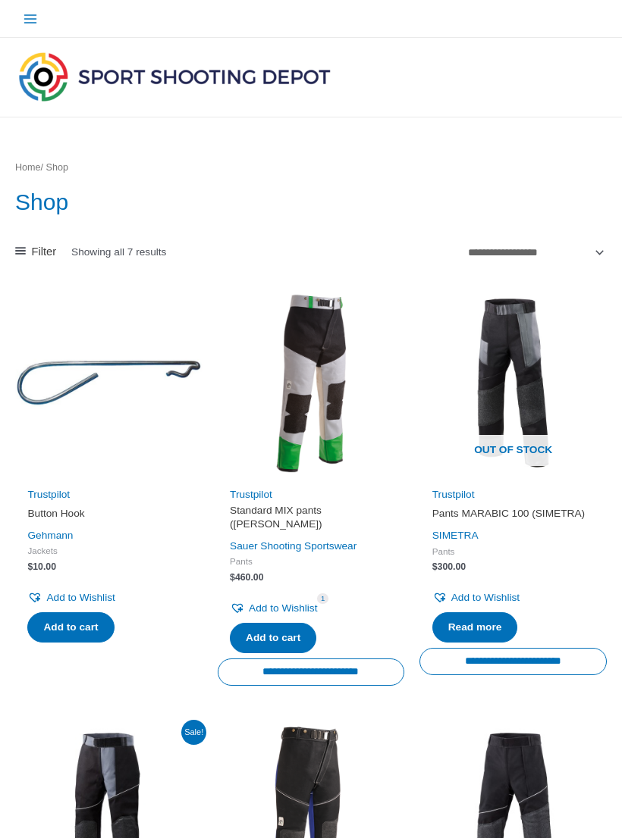
click at [551, 213] on h1 "Shop" at bounding box center [310, 202] width 591 height 32
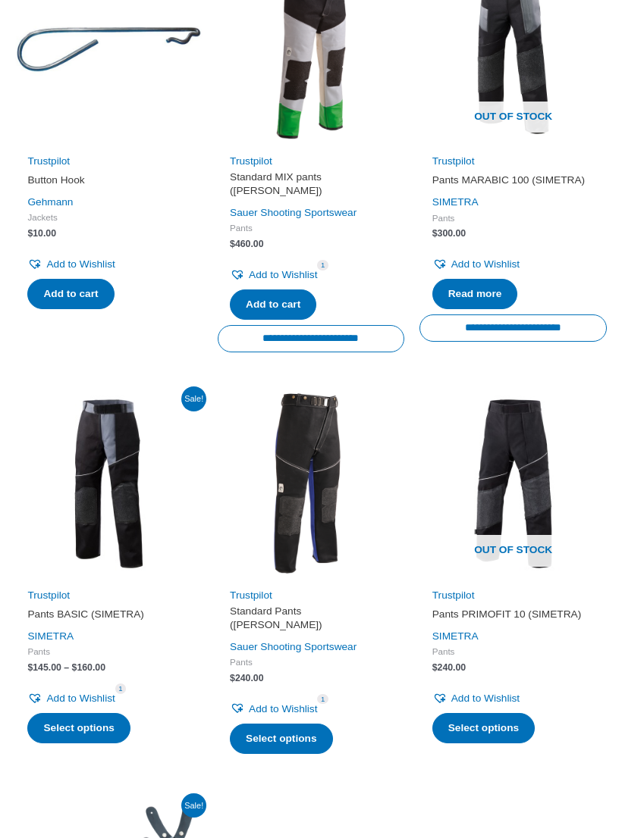
scroll to position [335, 0]
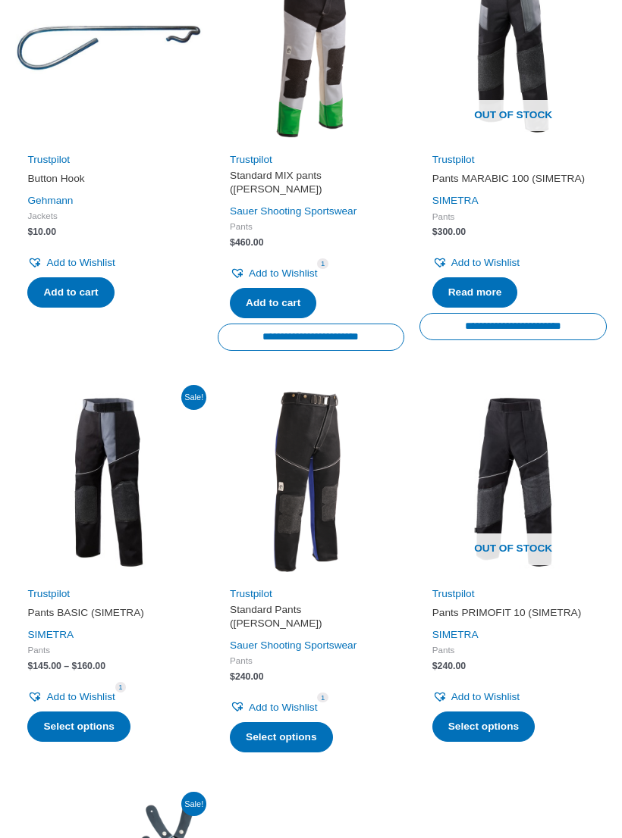
click at [339, 503] on img at bounding box center [311, 482] width 187 height 187
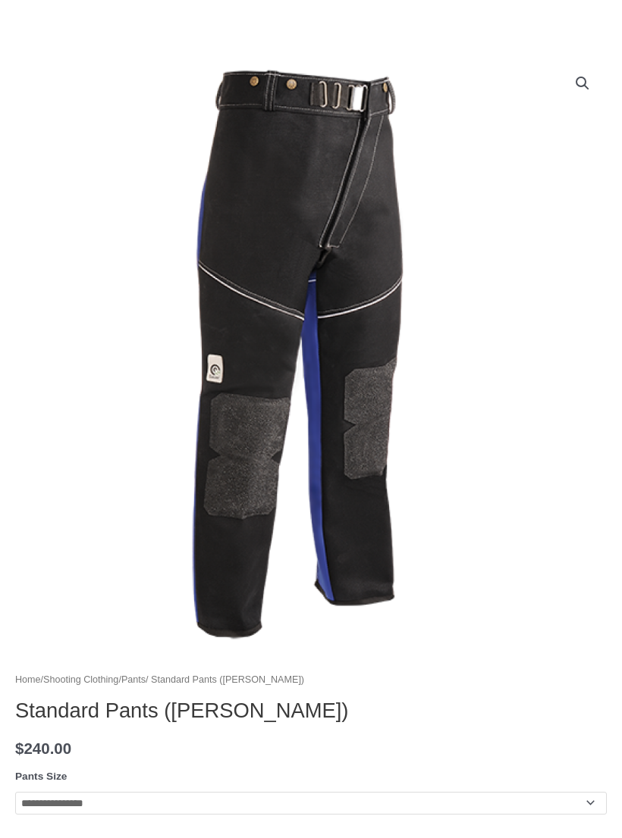
scroll to position [135, 0]
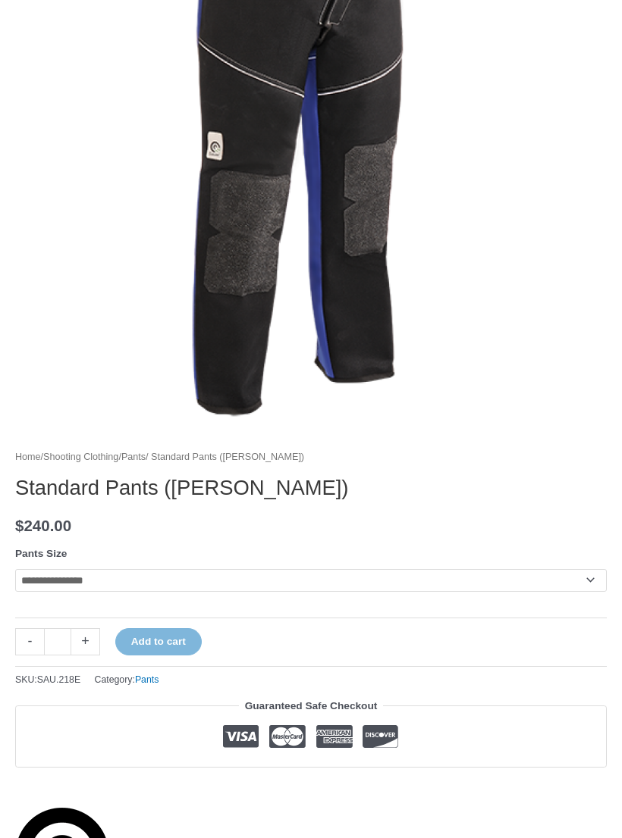
click at [479, 581] on select "**********" at bounding box center [310, 581] width 591 height 23
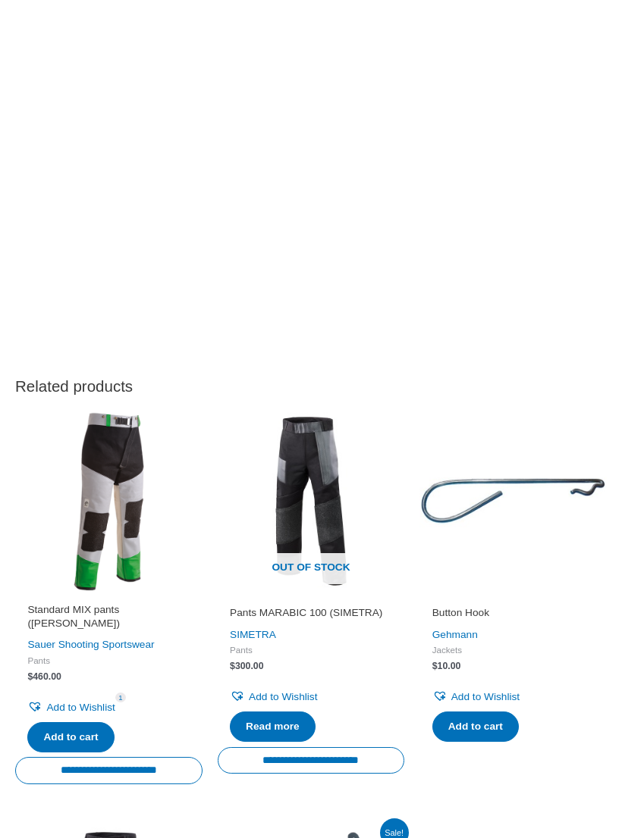
scroll to position [1793, 0]
click at [124, 517] on img at bounding box center [108, 501] width 187 height 187
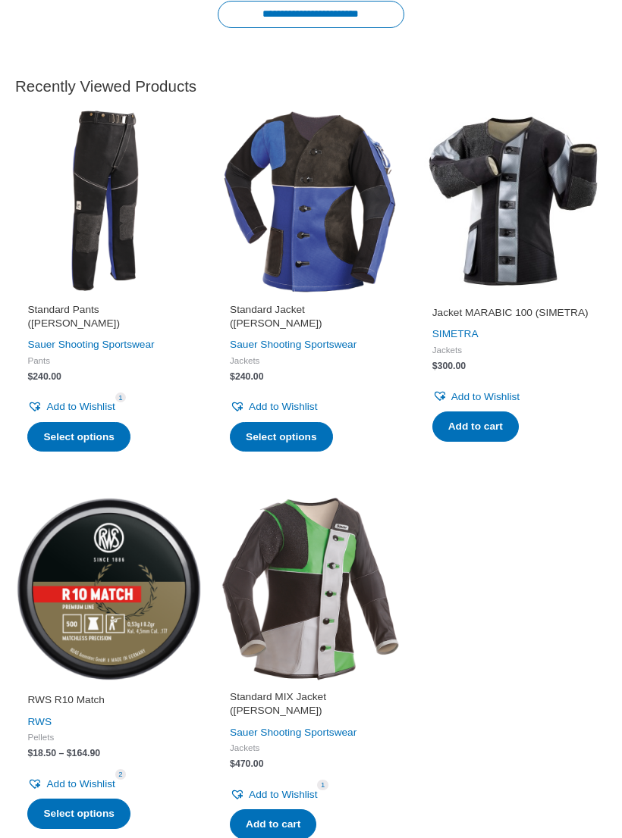
scroll to position [3150, 0]
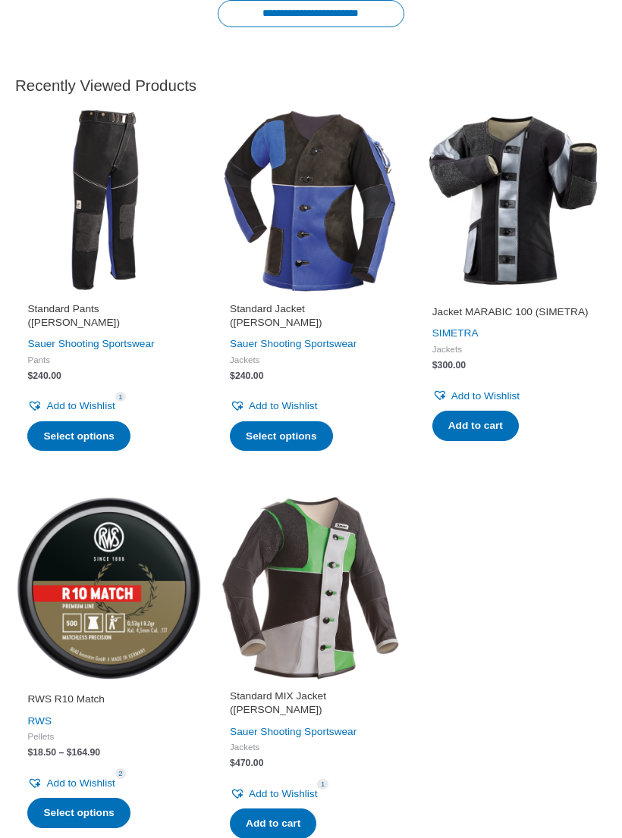
click at [335, 609] on img at bounding box center [311, 589] width 187 height 187
click at [337, 590] on img at bounding box center [311, 589] width 187 height 187
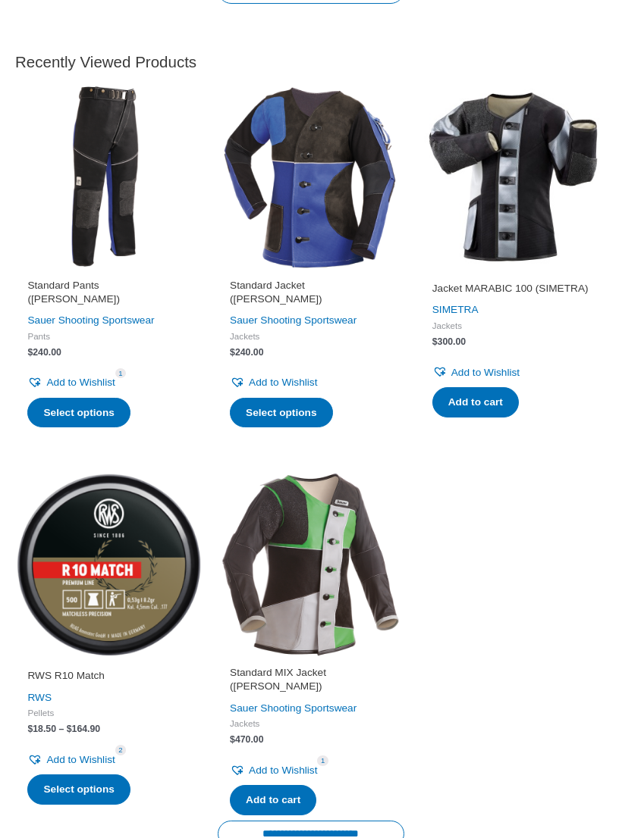
click at [308, 657] on img at bounding box center [311, 564] width 187 height 187
